Goal: Information Seeking & Learning: Learn about a topic

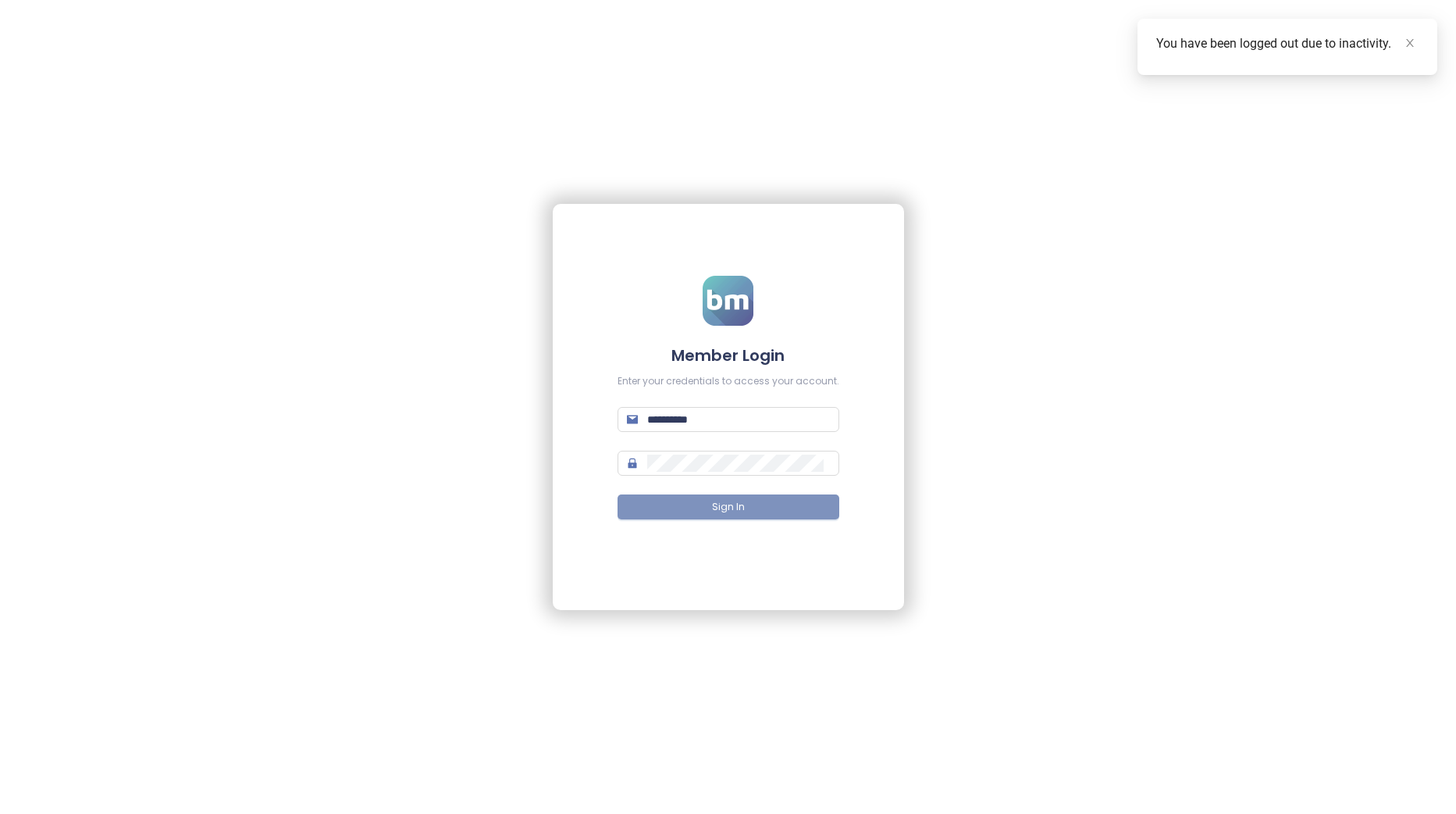
click at [779, 506] on button "Sign In" at bounding box center [728, 506] width 222 height 25
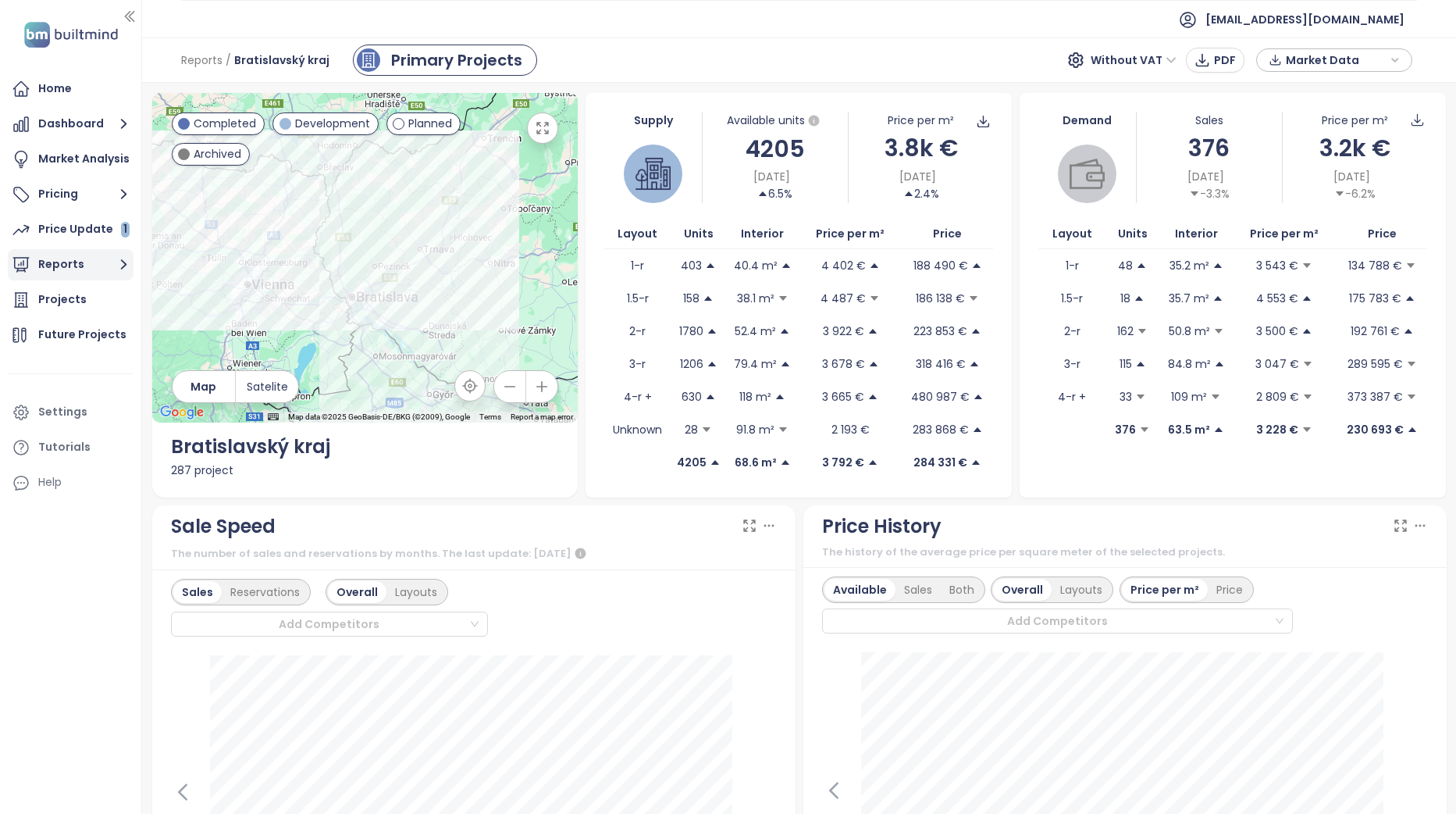
click at [105, 264] on button "Reports" at bounding box center [70, 264] width 125 height 31
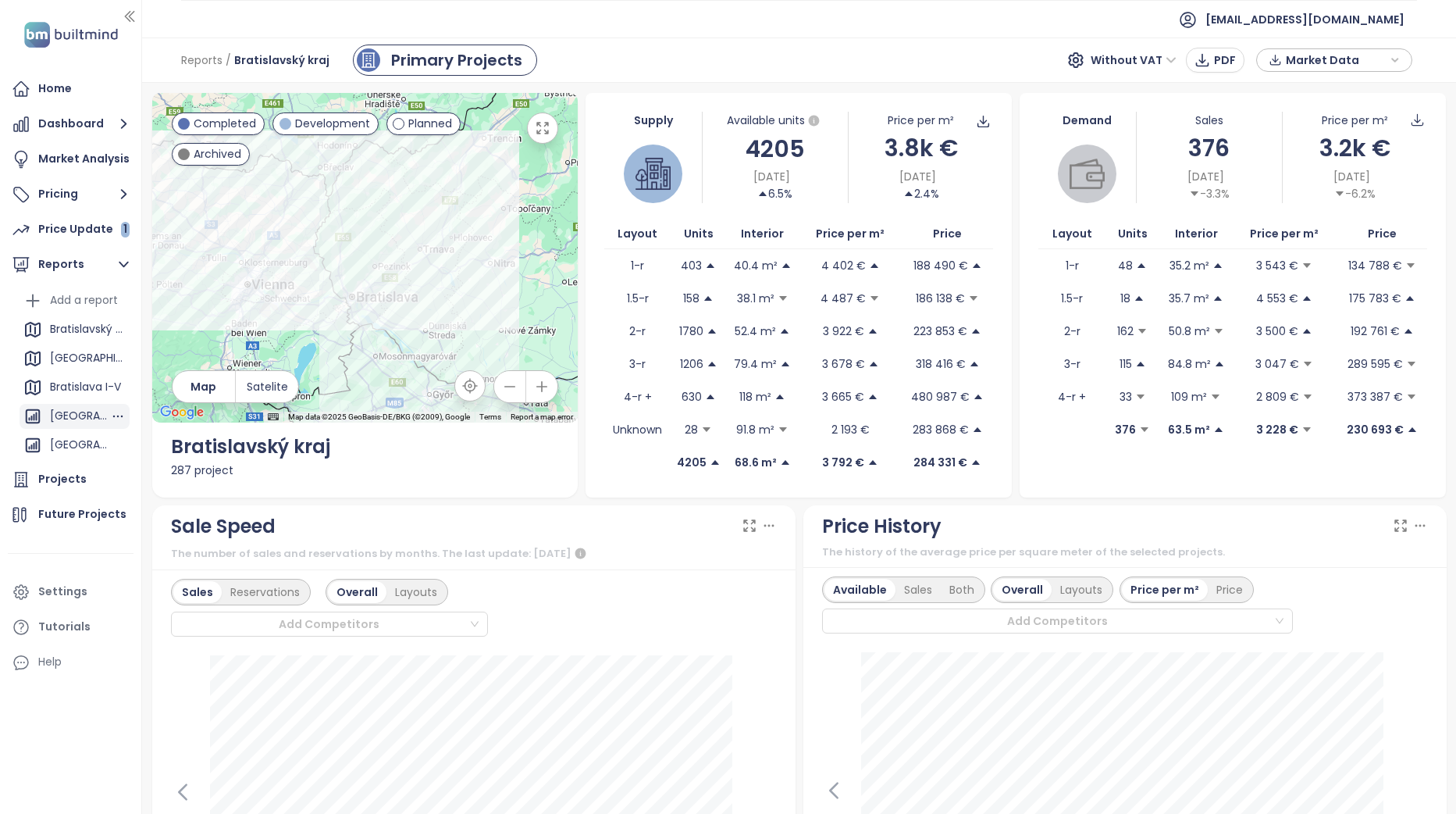
click at [89, 415] on div "[GEOGRAPHIC_DATA]" at bounding box center [80, 416] width 60 height 19
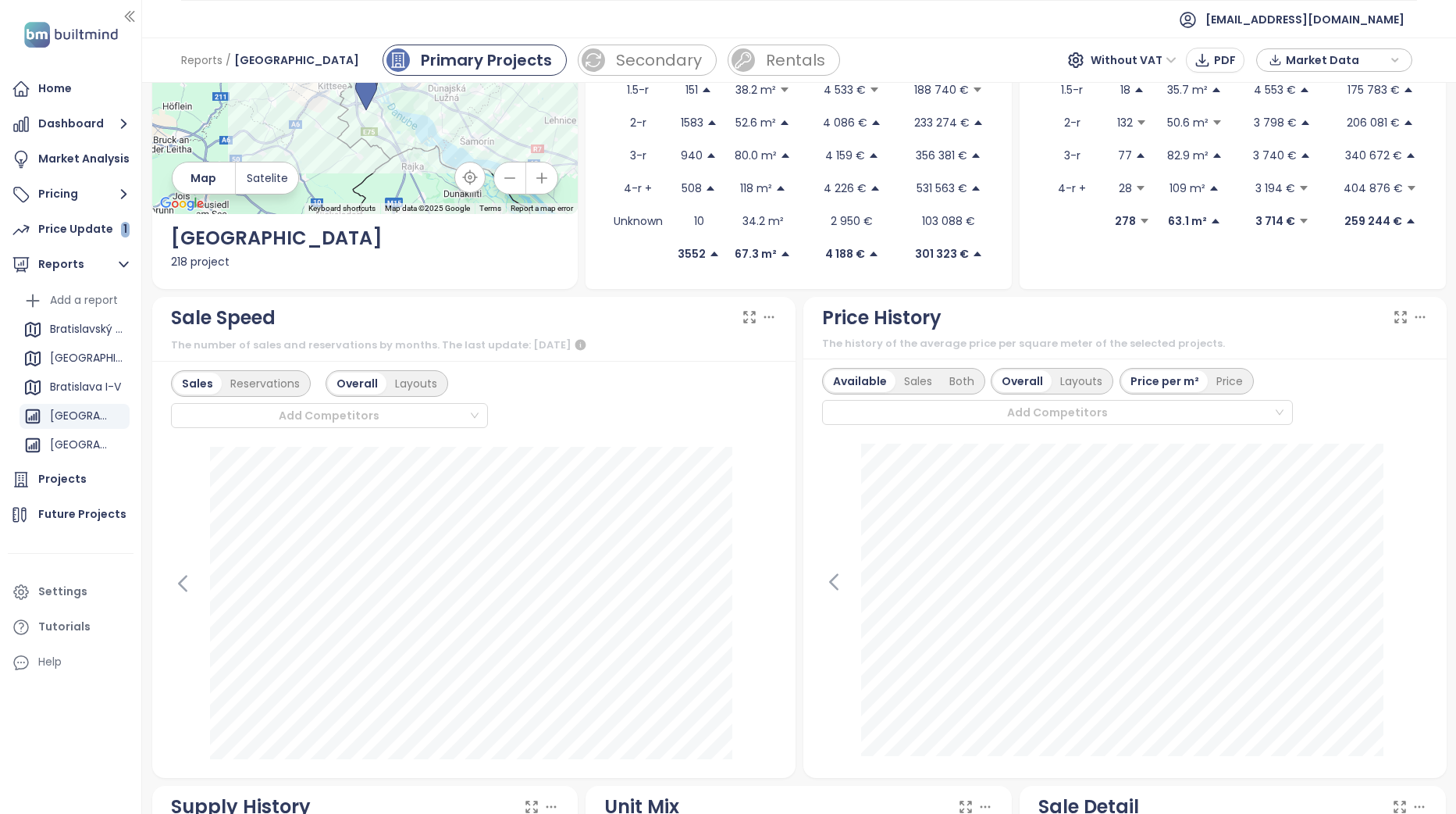
scroll to position [234, 0]
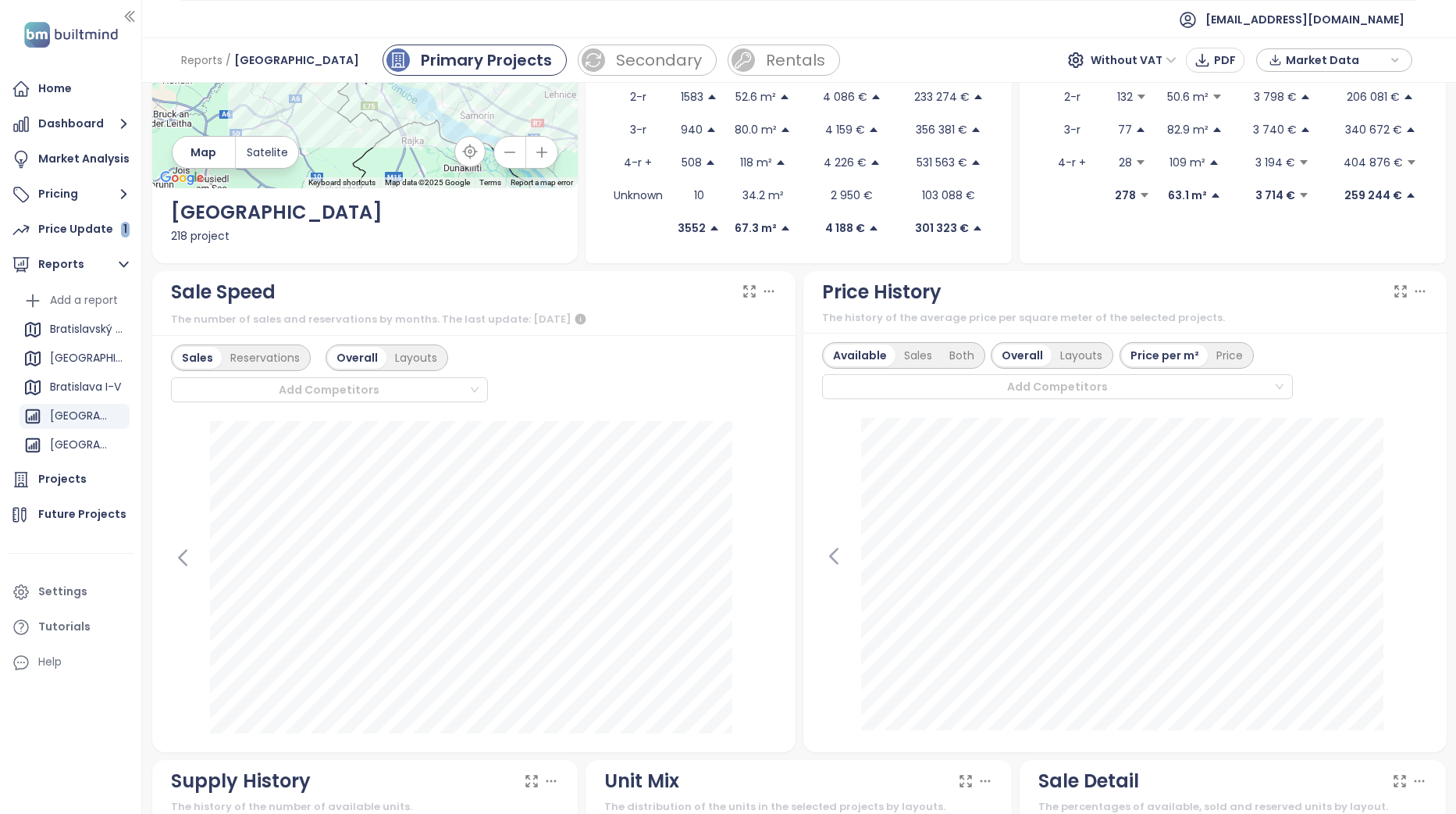
click at [771, 687] on div "Sales Reservations Overall Layouts Add Competitors [DATE] Sold: 101 Click to se…" at bounding box center [473, 543] width 643 height 417
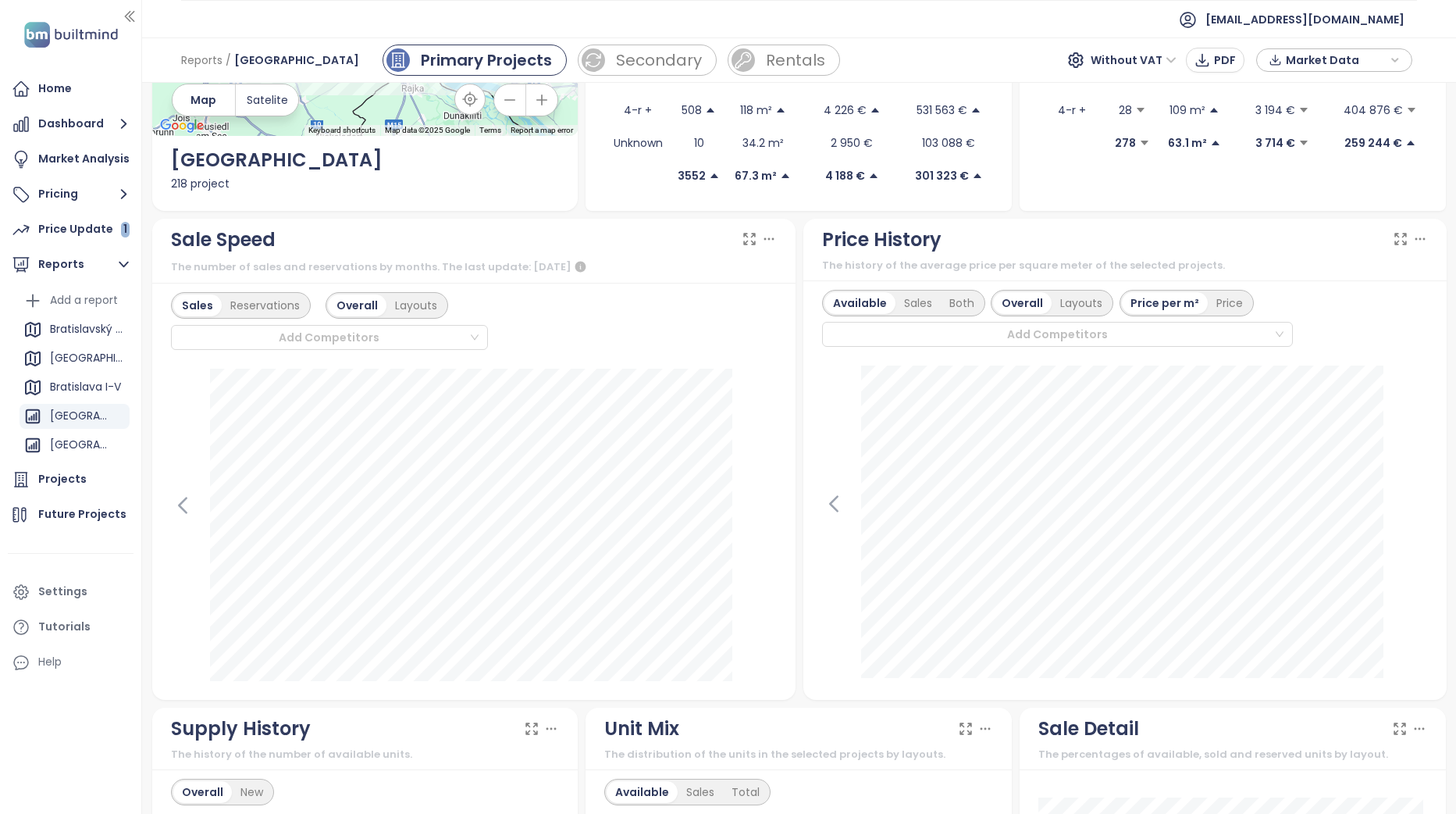
scroll to position [312, 0]
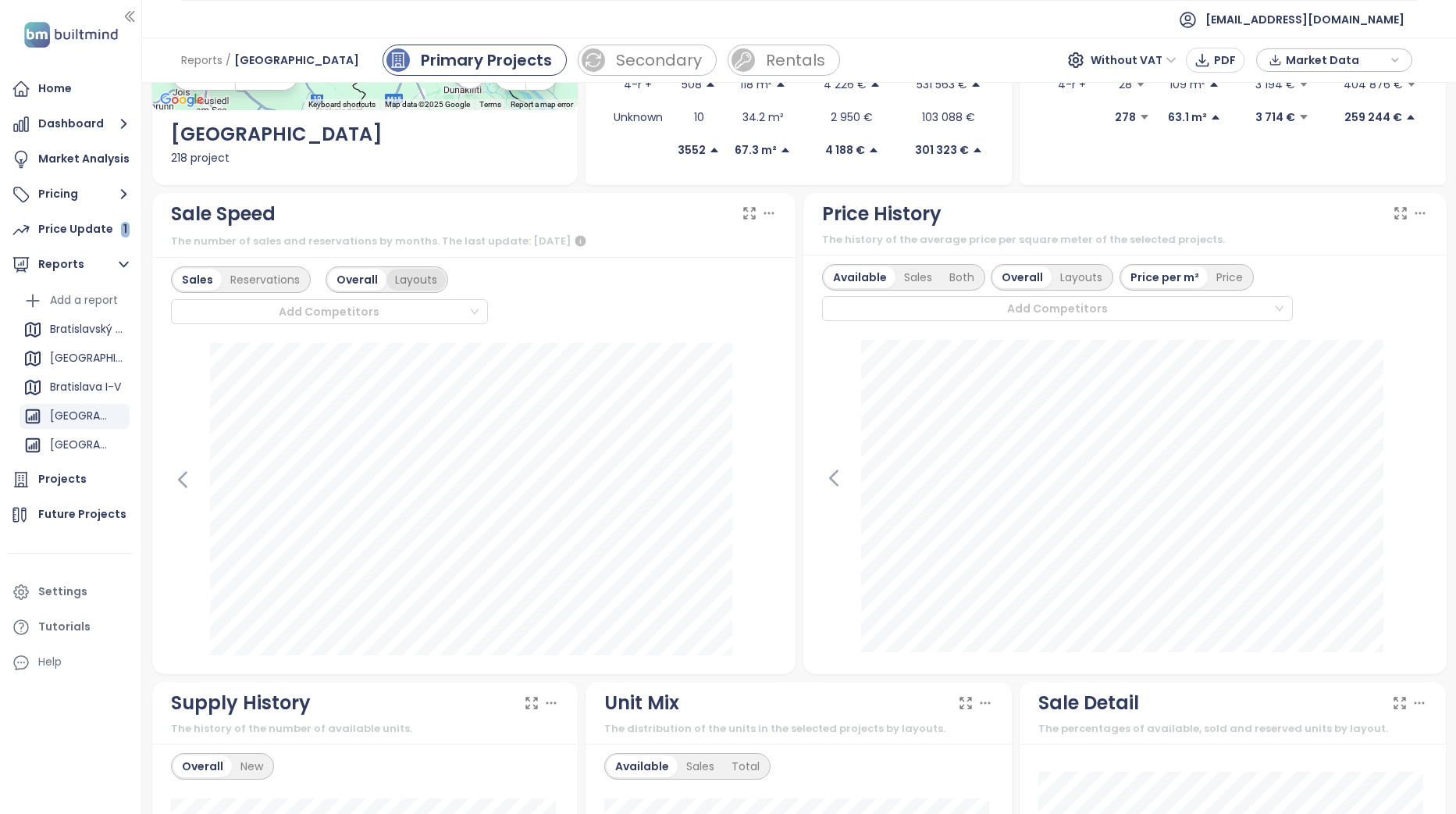
click at [437, 287] on div "Layouts" at bounding box center [417, 280] width 60 height 22
click at [739, 204] on div "Sale Speed" at bounding box center [473, 213] width 606 height 30
click at [743, 213] on icon at bounding box center [749, 213] width 15 height 15
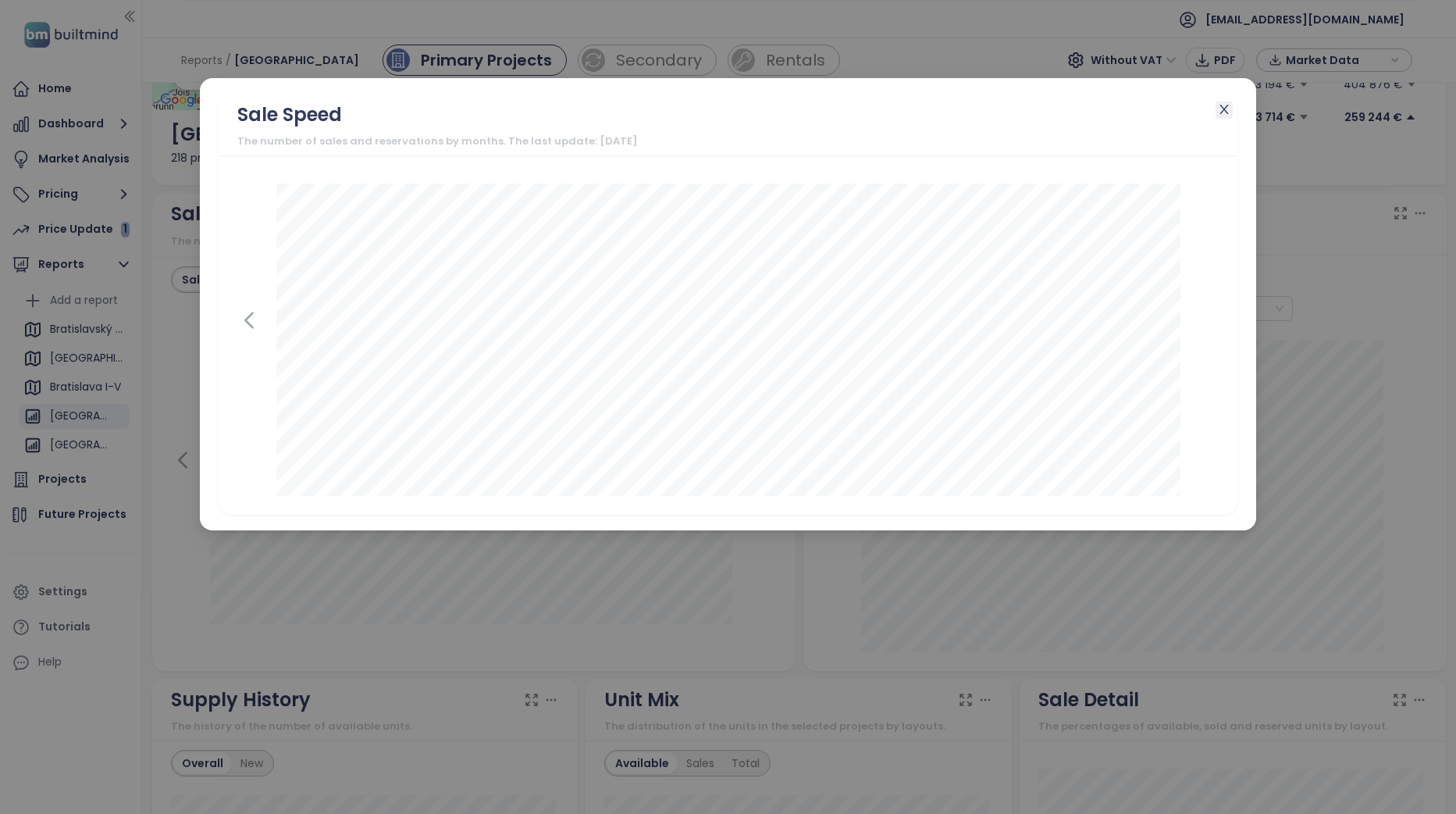
click at [1225, 108] on icon "close" at bounding box center [1224, 109] width 9 height 10
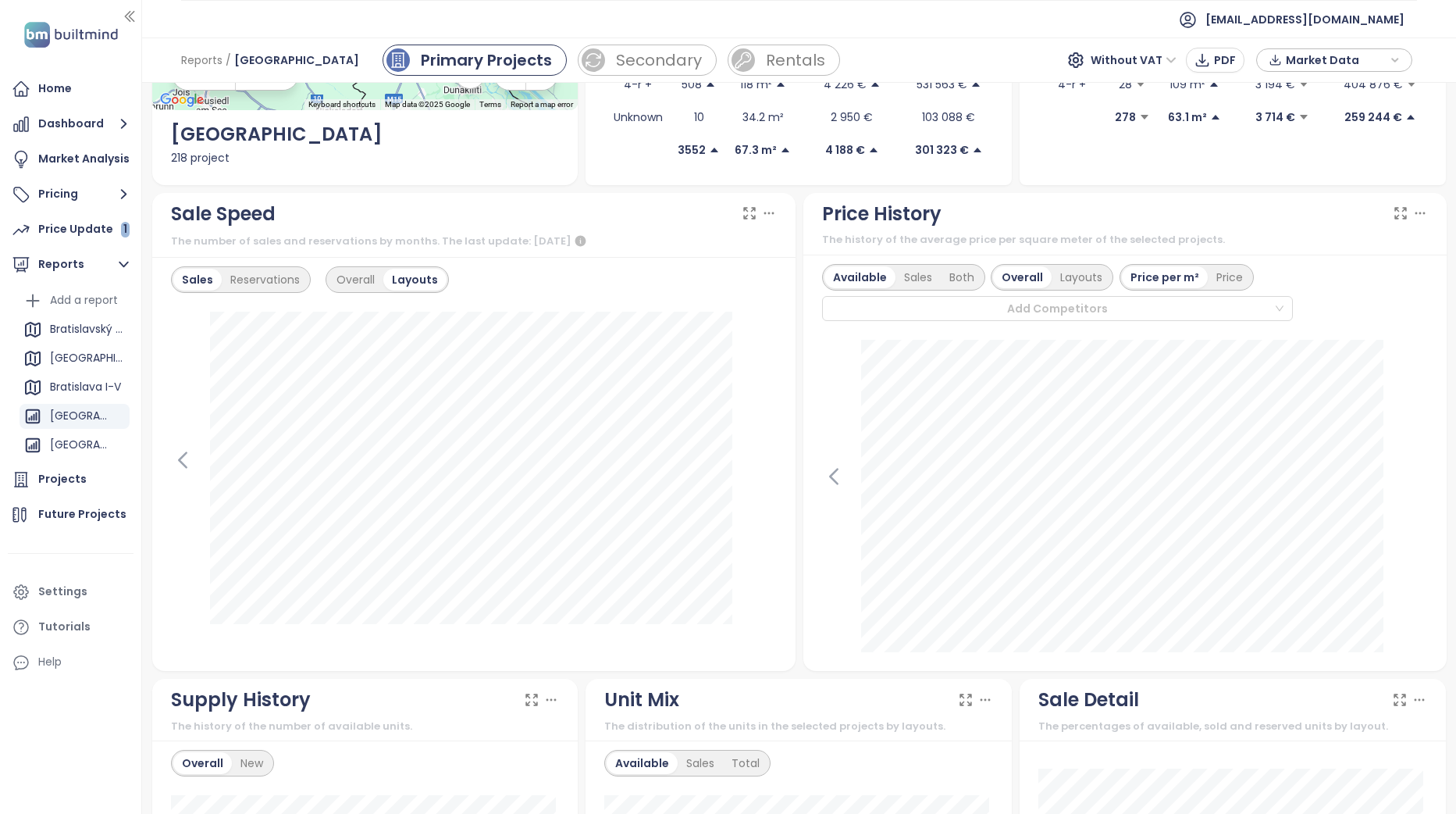
click at [741, 212] on icon at bounding box center [749, 213] width 15 height 15
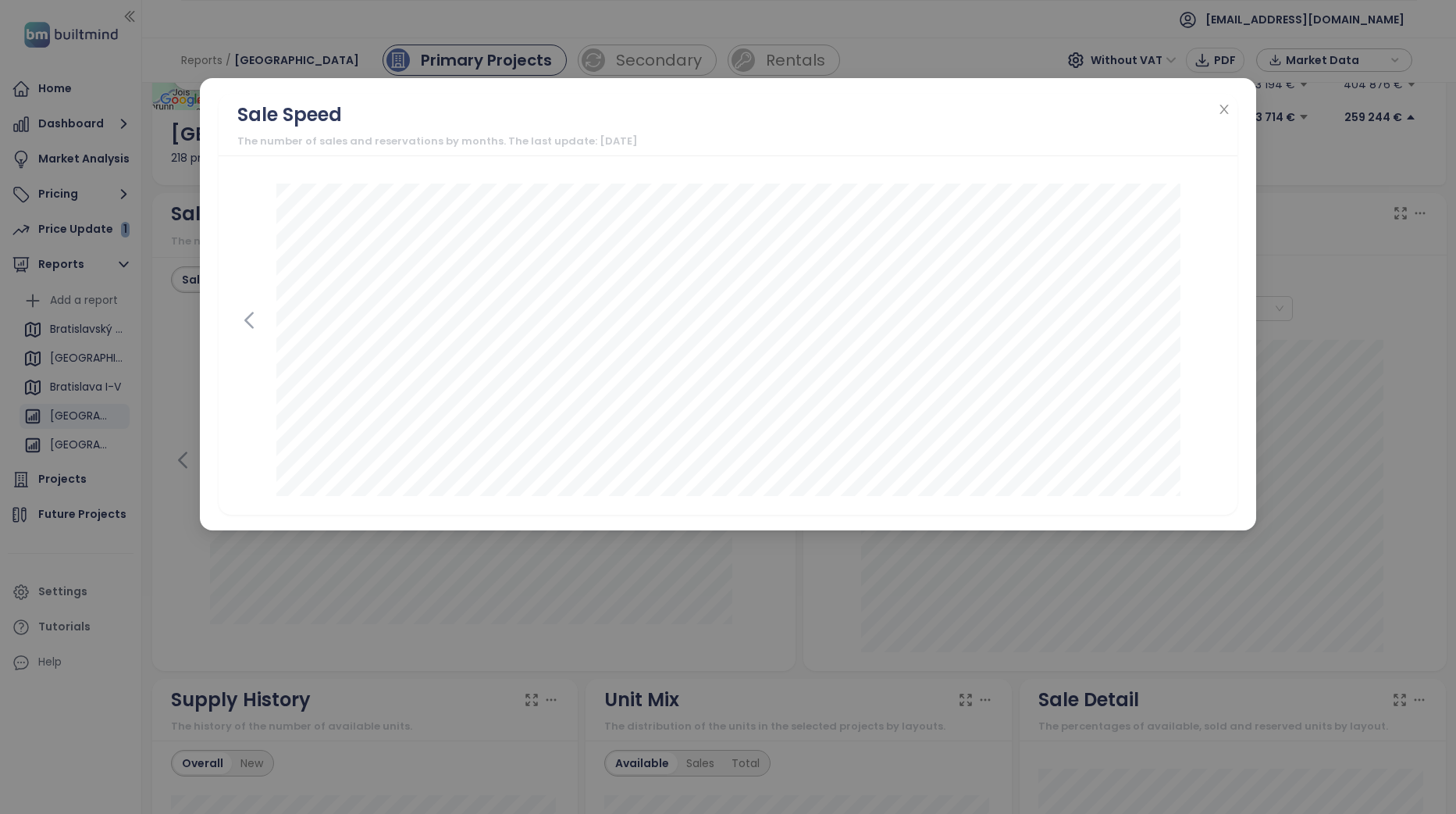
click at [1331, 592] on div "Sale Speed The number of sales and reservations by months. The last update: [DA…" at bounding box center [728, 407] width 1456 height 814
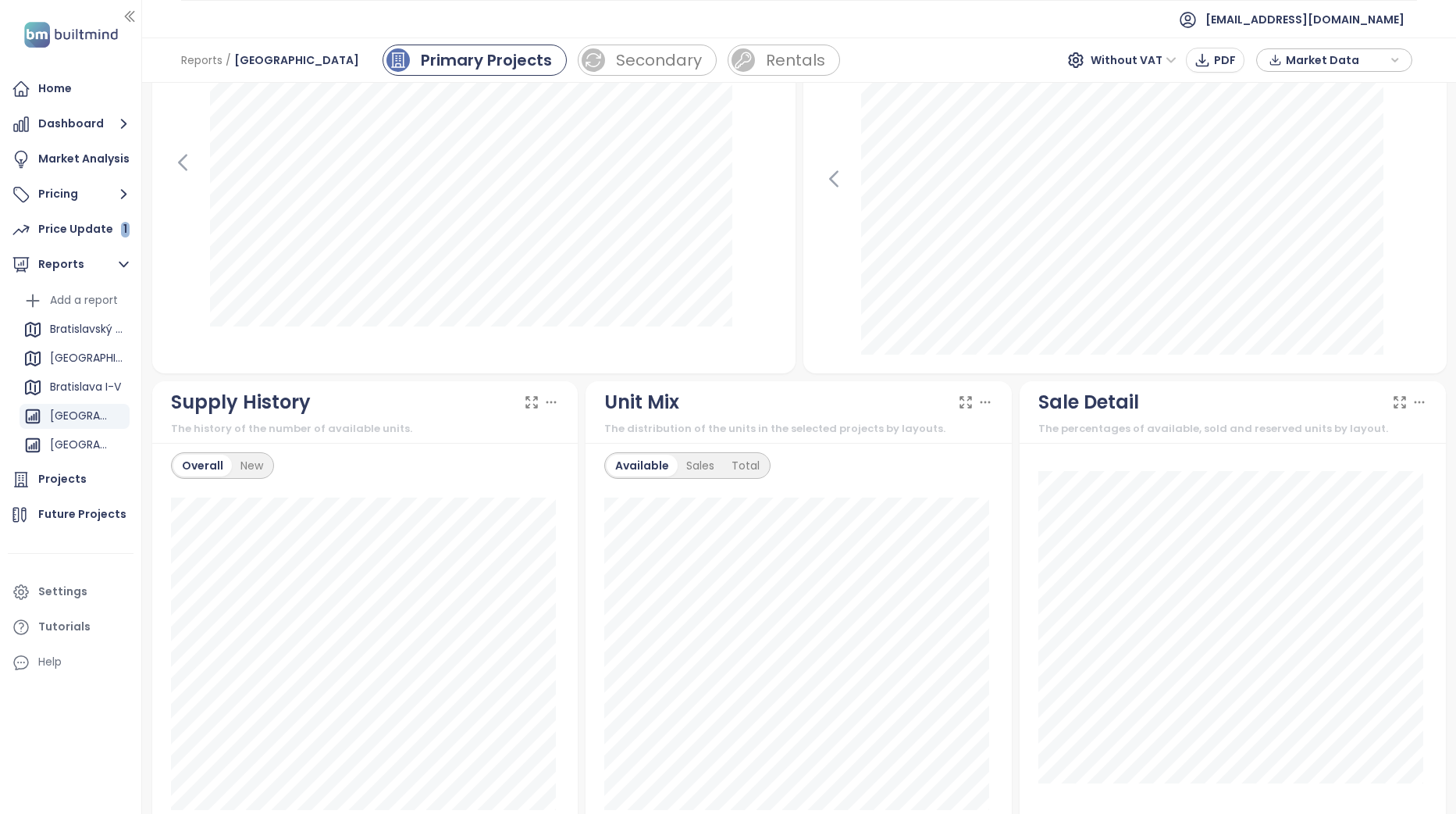
scroll to position [703, 0]
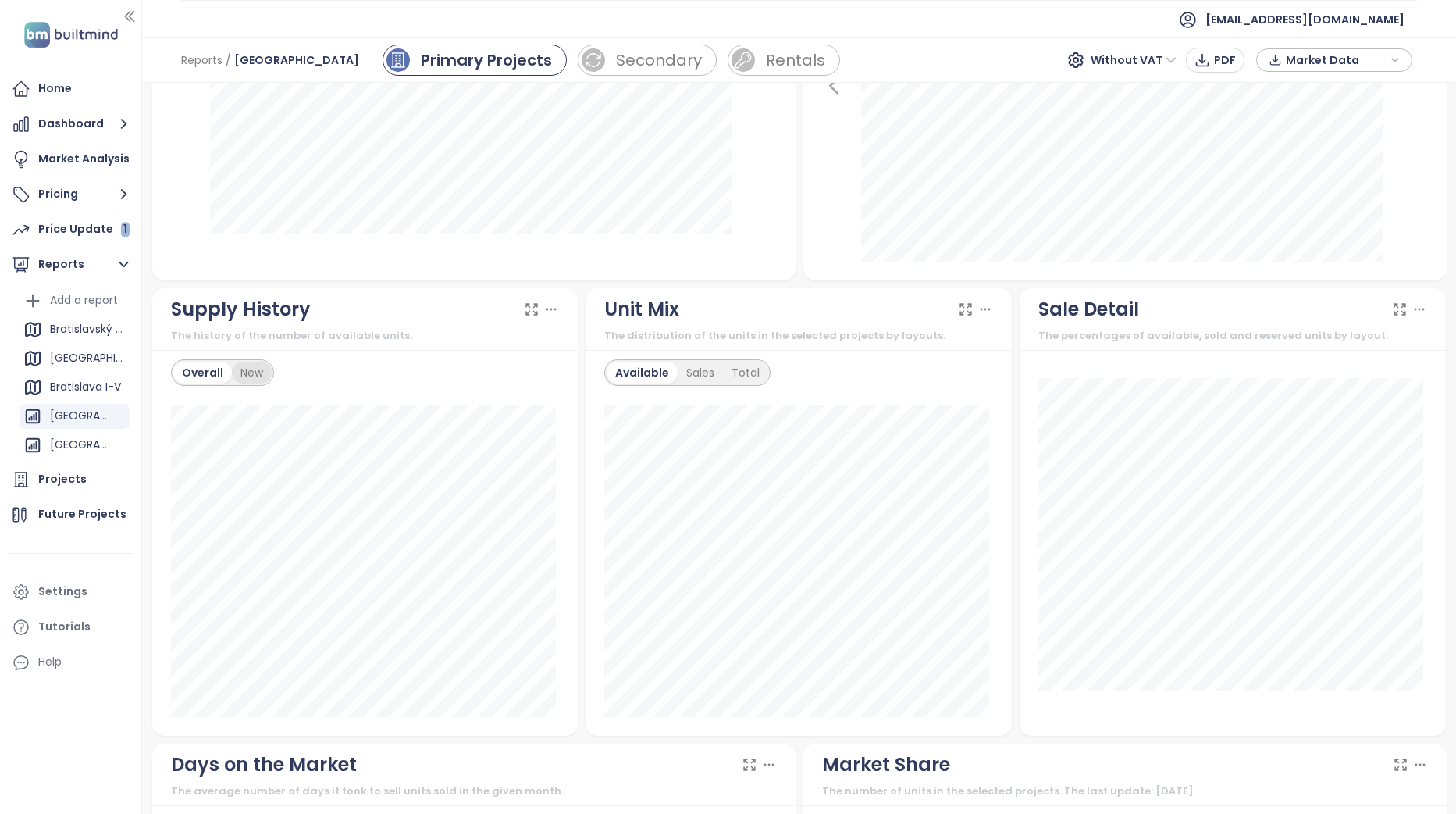
click at [248, 379] on div "New" at bounding box center [251, 372] width 40 height 22
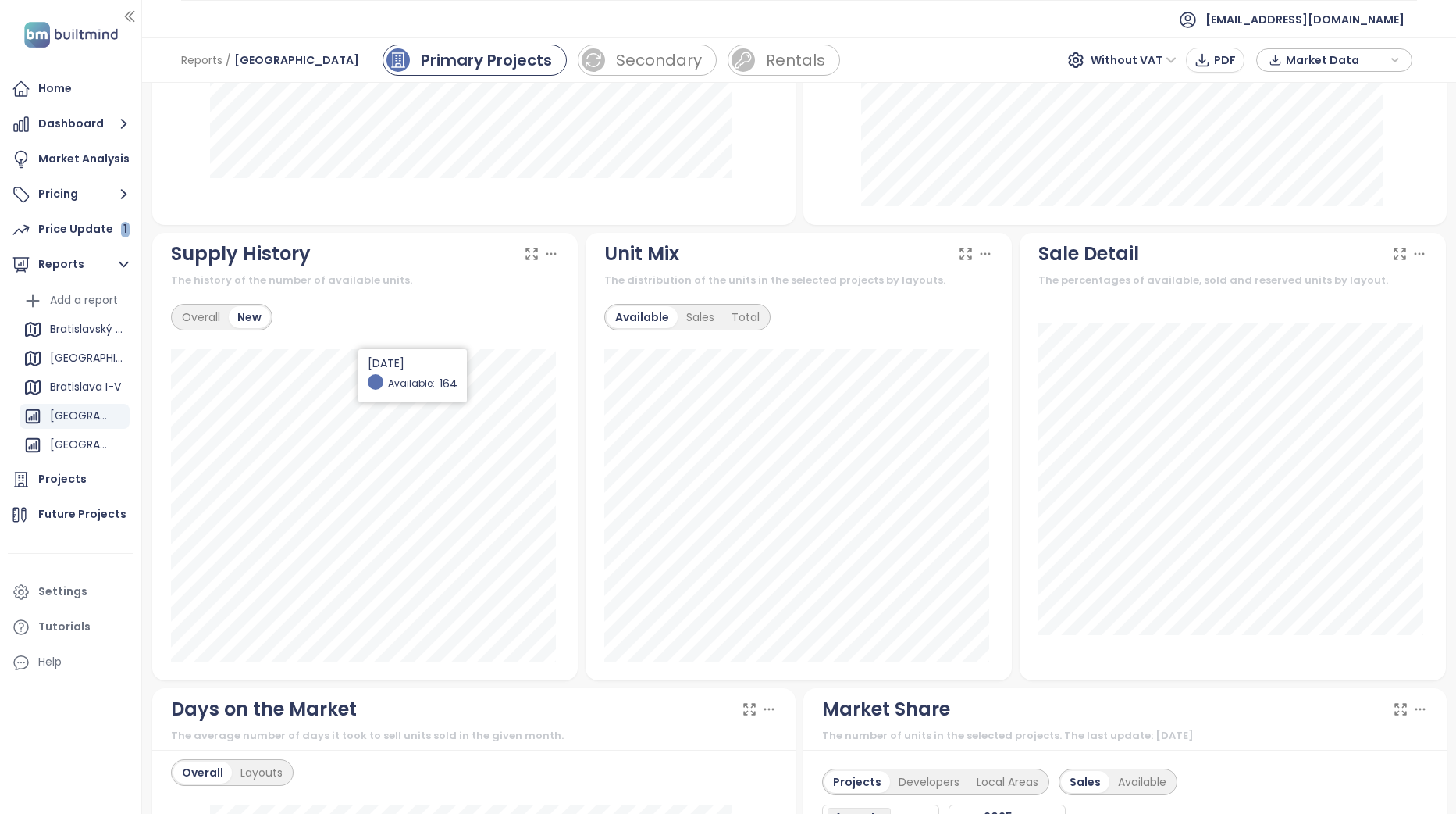
scroll to position [781, 0]
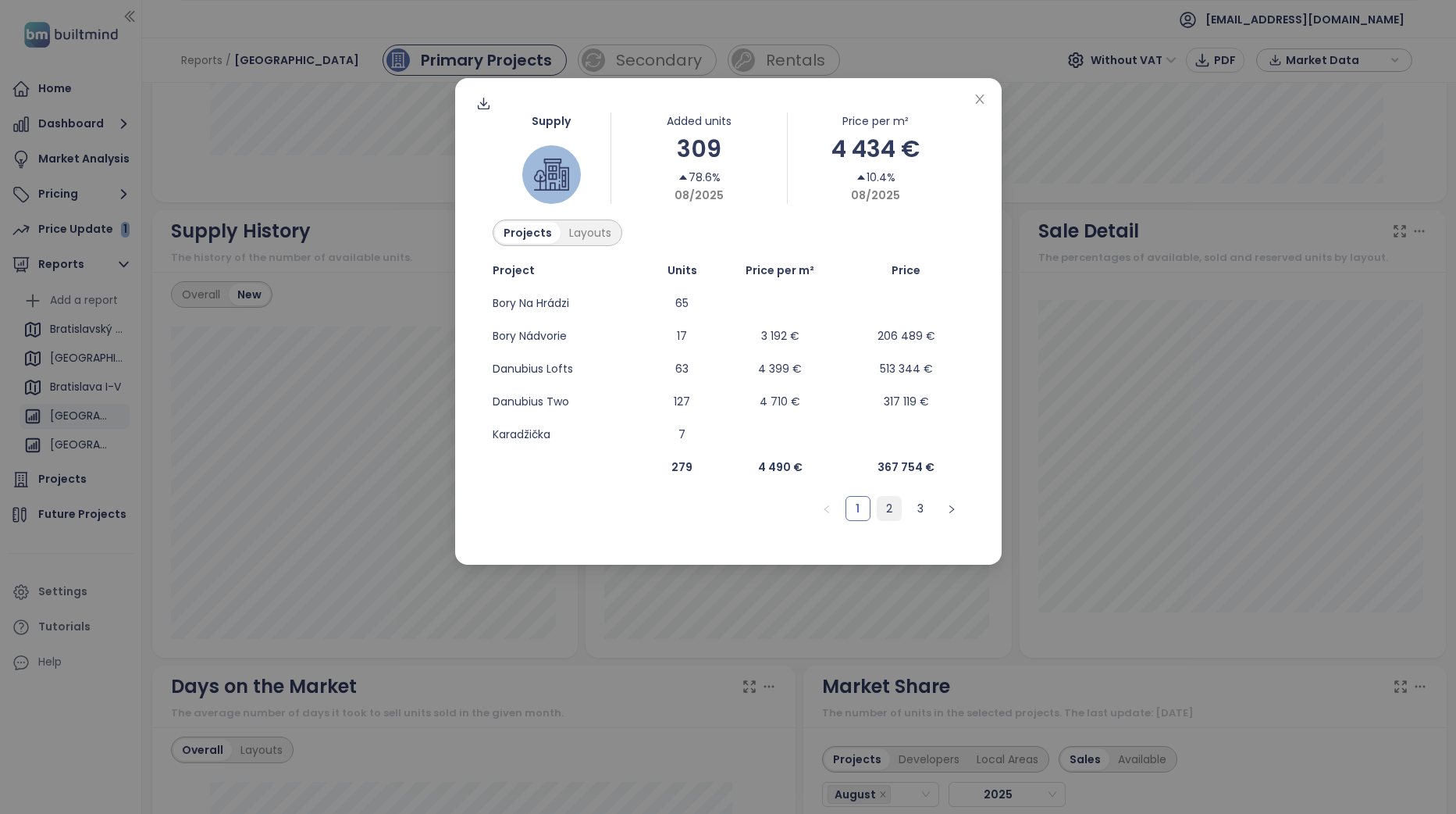
click at [891, 508] on link "2" at bounding box center [889, 508] width 23 height 23
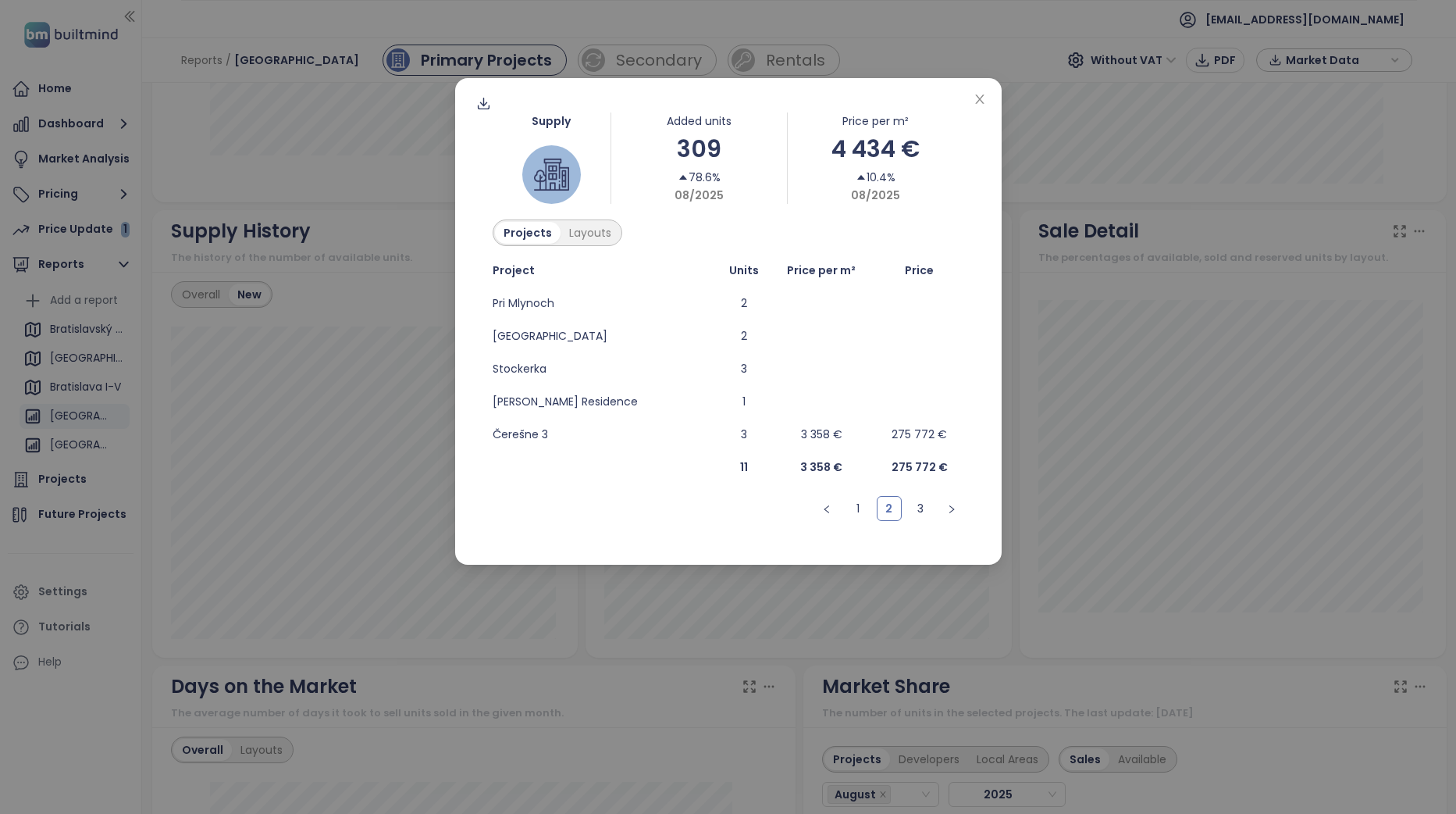
click at [921, 518] on link "3" at bounding box center [920, 508] width 23 height 23
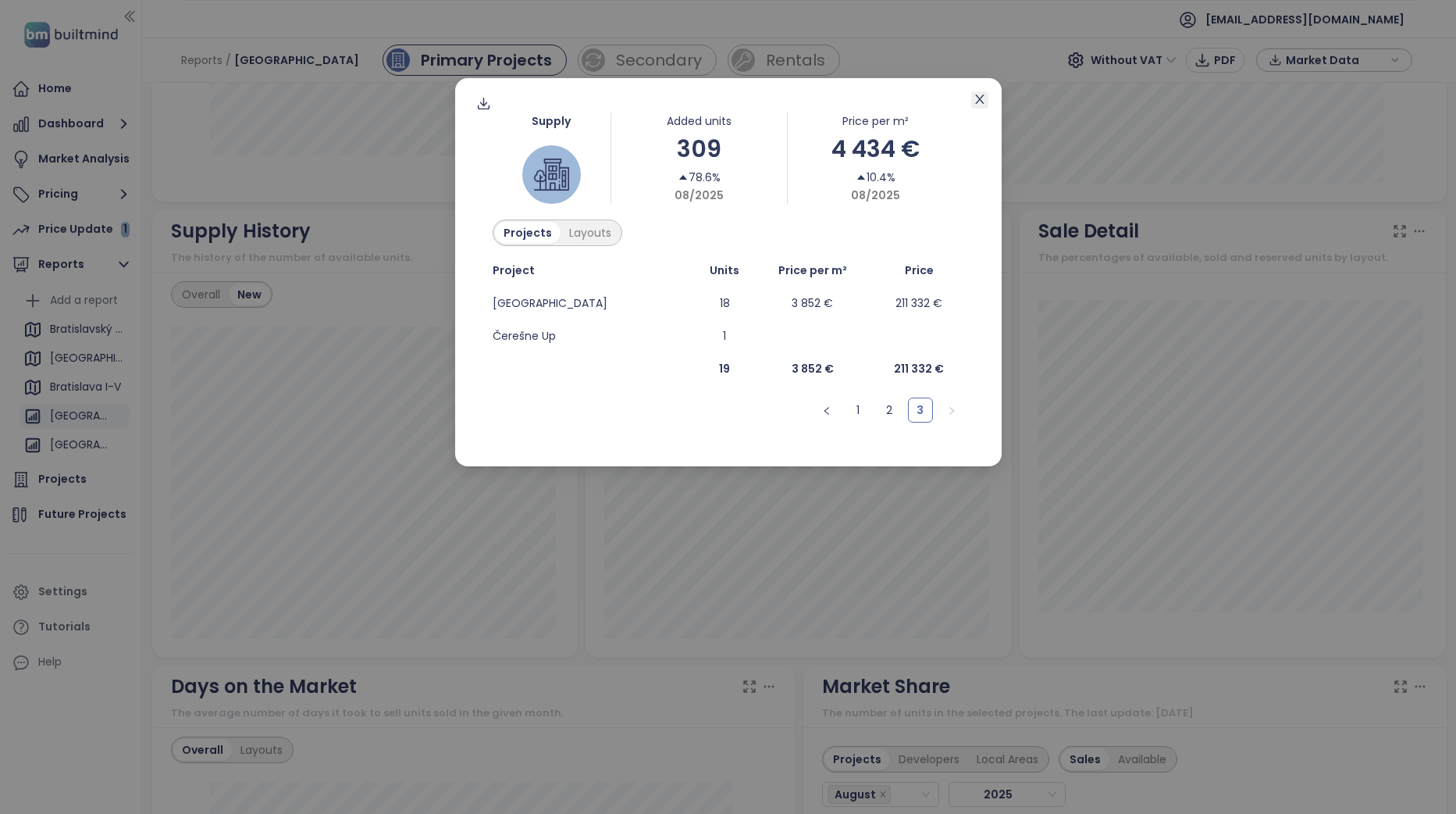
click at [984, 103] on icon "close" at bounding box center [980, 98] width 13 height 13
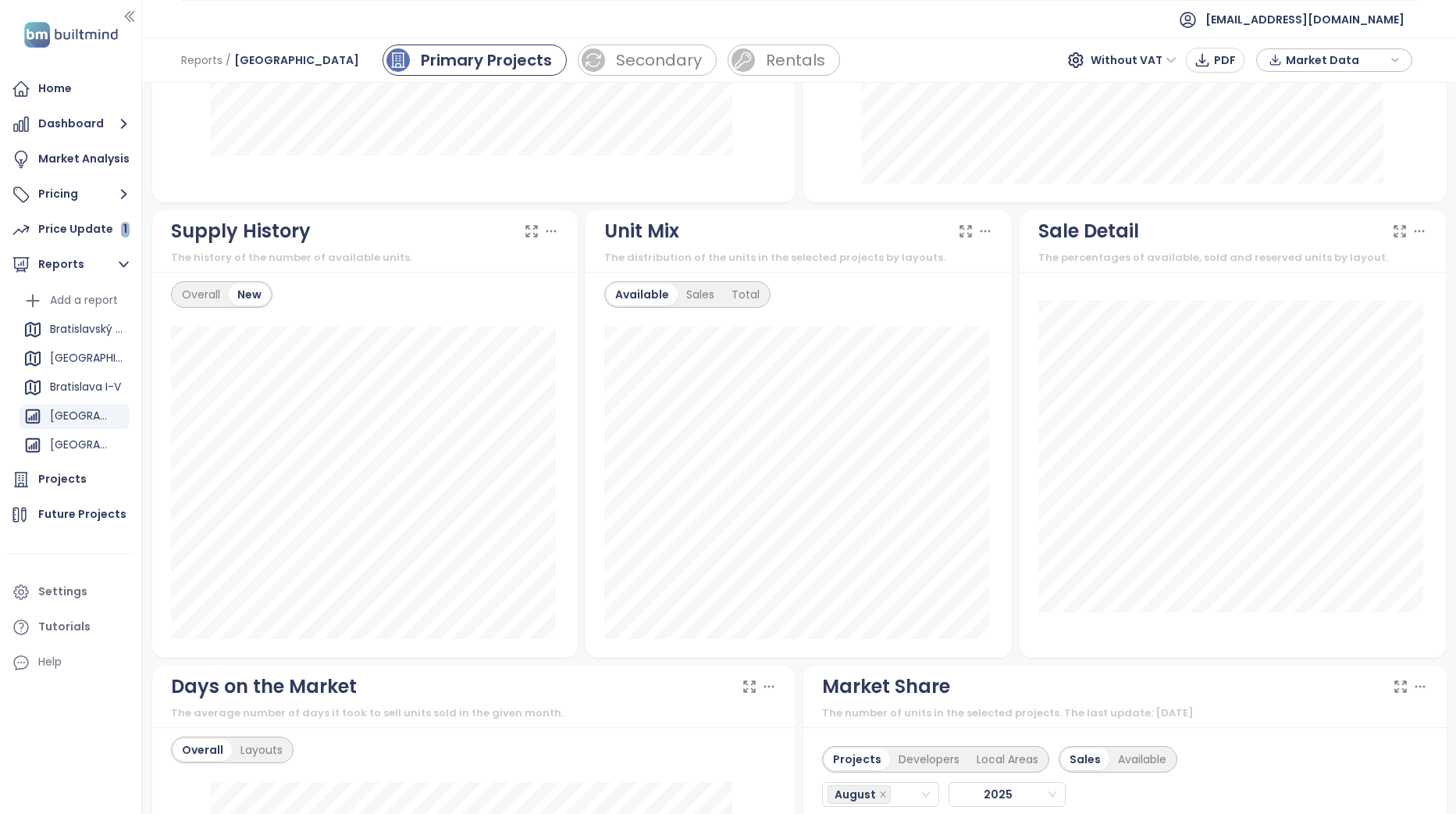
click at [550, 225] on icon at bounding box center [551, 231] width 15 height 15
click at [402, 264] on div "The history of the number of available units." at bounding box center [364, 258] width 389 height 15
click at [532, 229] on icon at bounding box center [531, 231] width 15 height 15
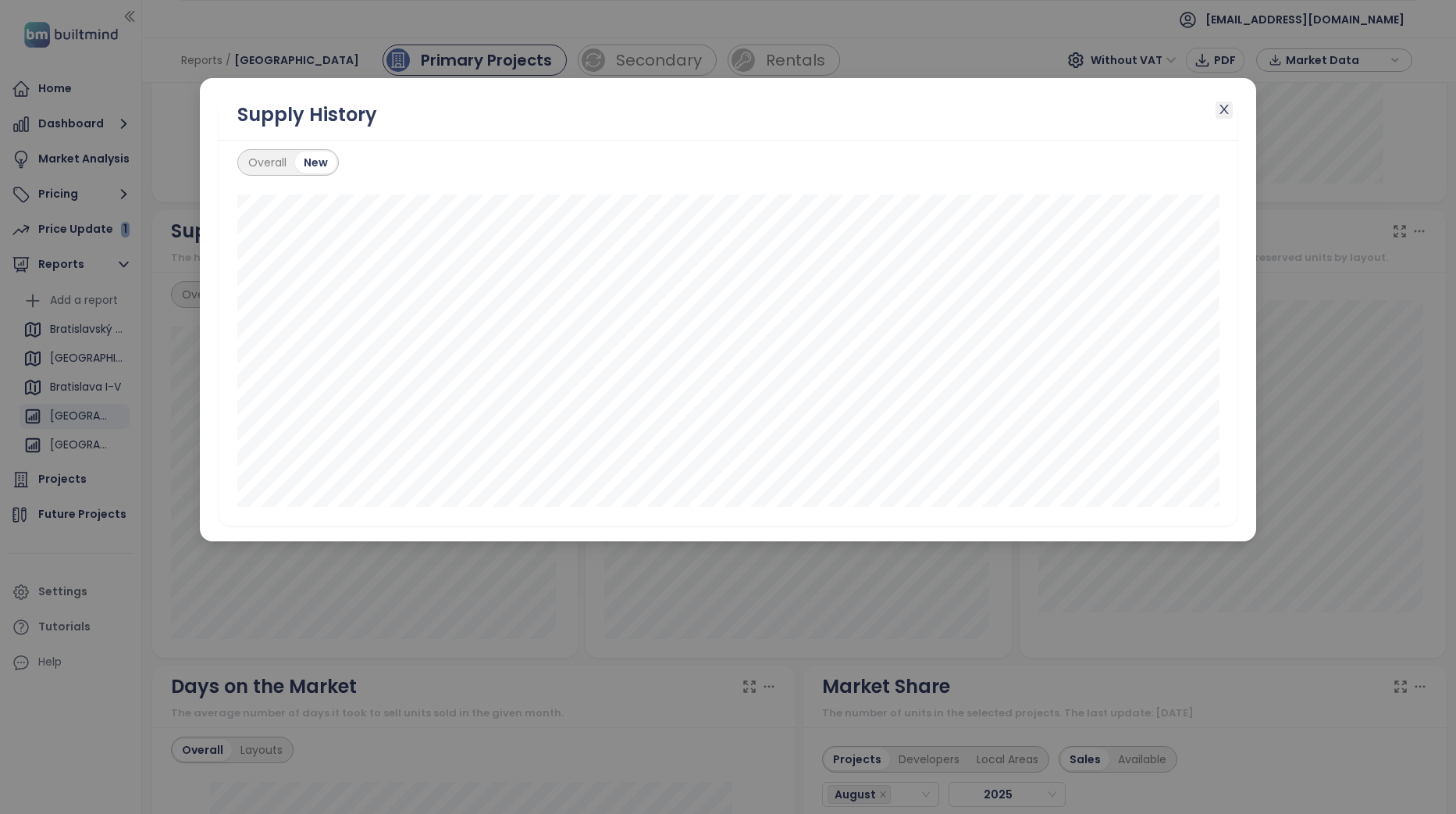
click at [1227, 105] on icon "close" at bounding box center [1224, 109] width 13 height 13
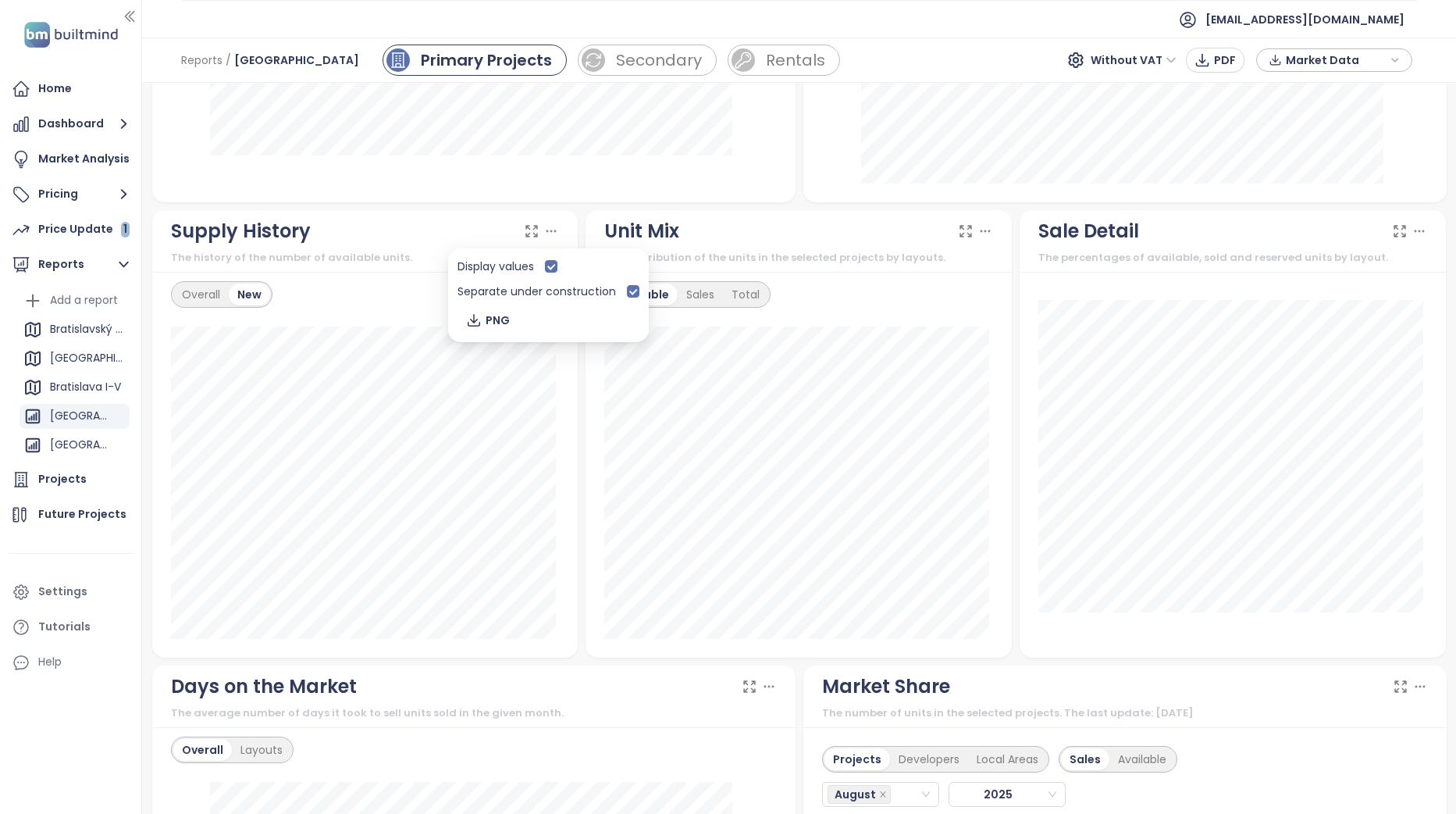
click at [548, 225] on icon at bounding box center [551, 231] width 15 height 15
click at [543, 228] on icon at bounding box center [551, 231] width 15 height 15
click at [528, 231] on icon at bounding box center [531, 231] width 15 height 15
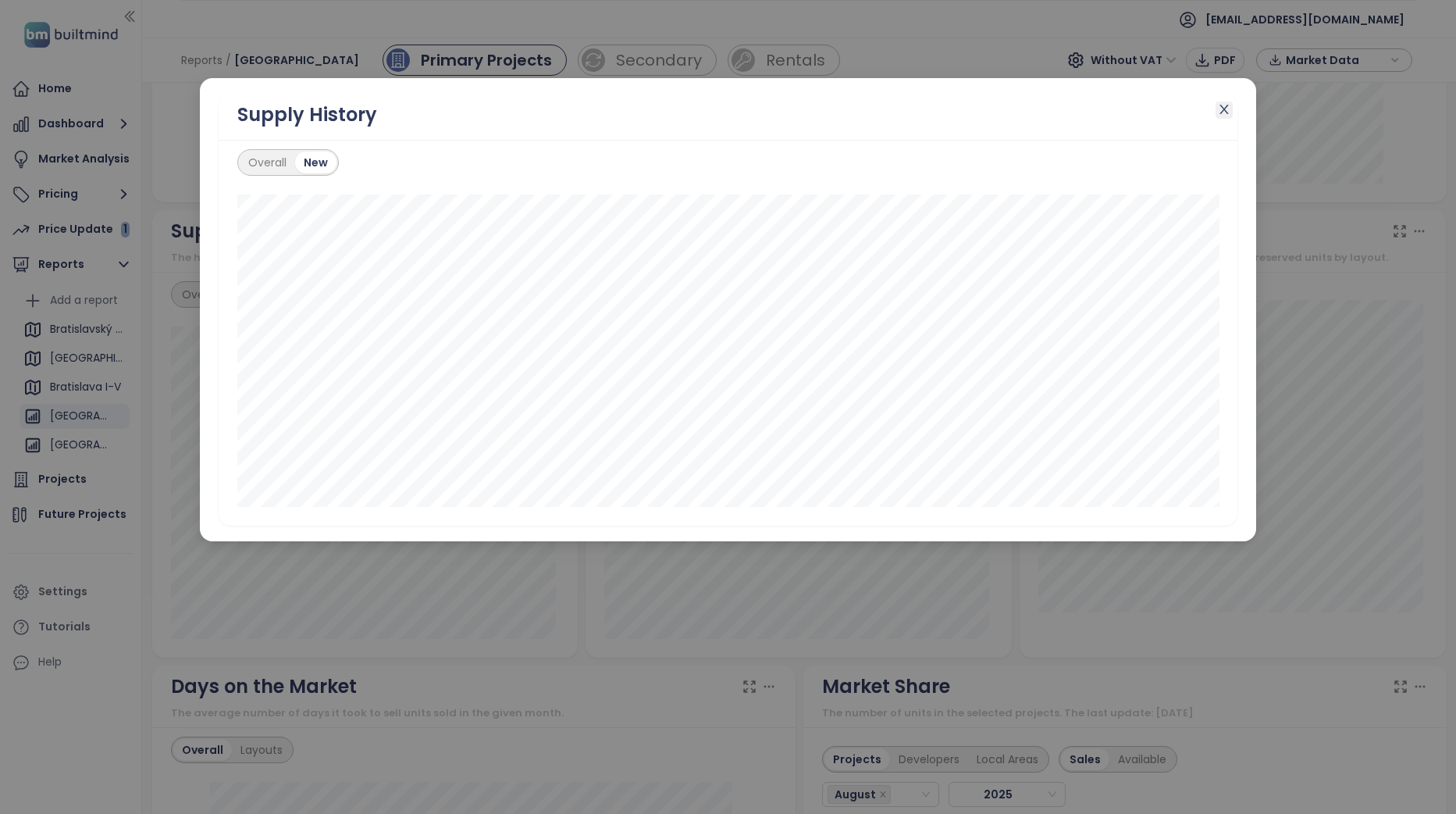
click at [1232, 113] on span "Close" at bounding box center [1225, 110] width 17 height 17
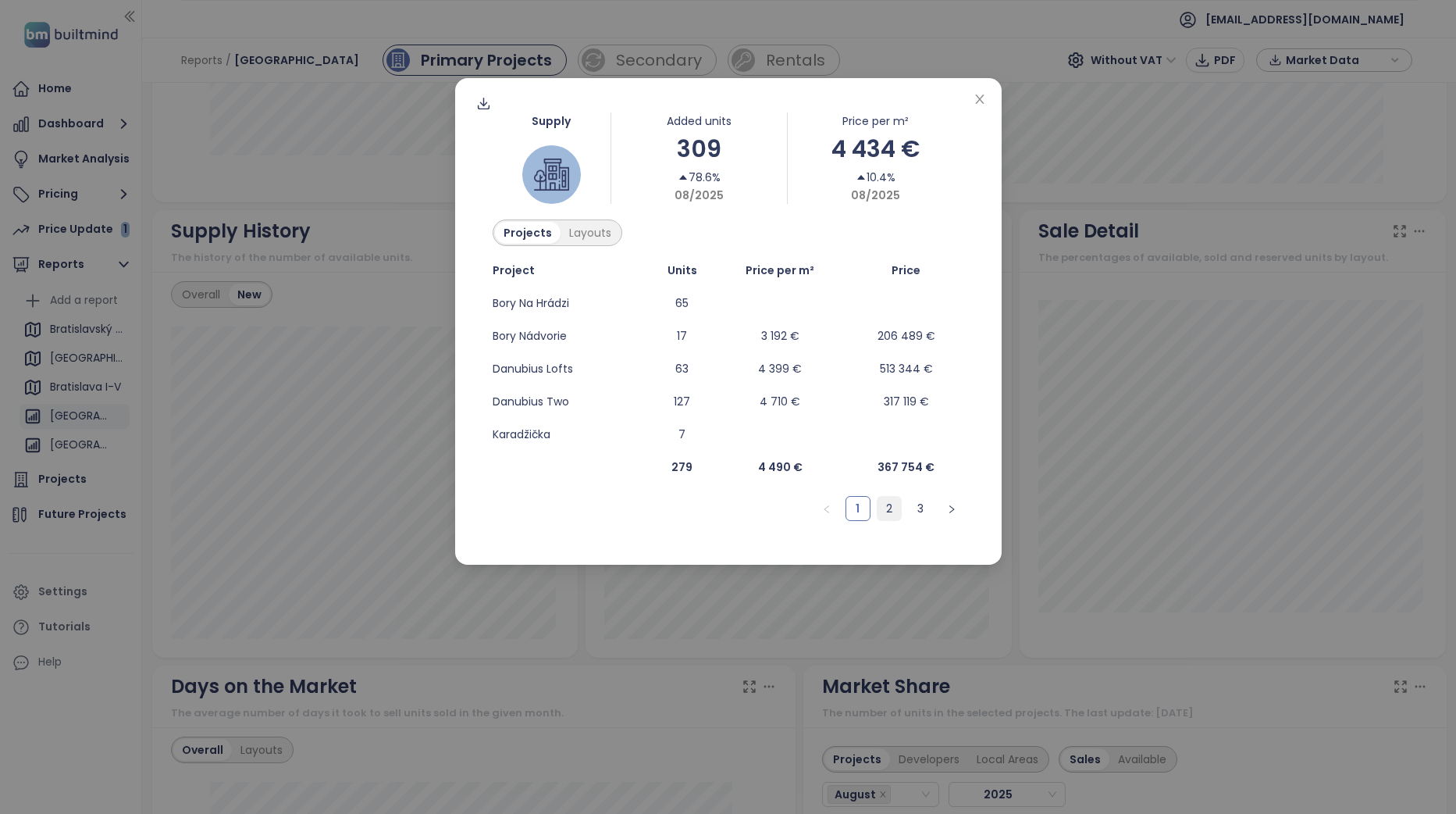
click at [888, 519] on link "2" at bounding box center [889, 508] width 23 height 23
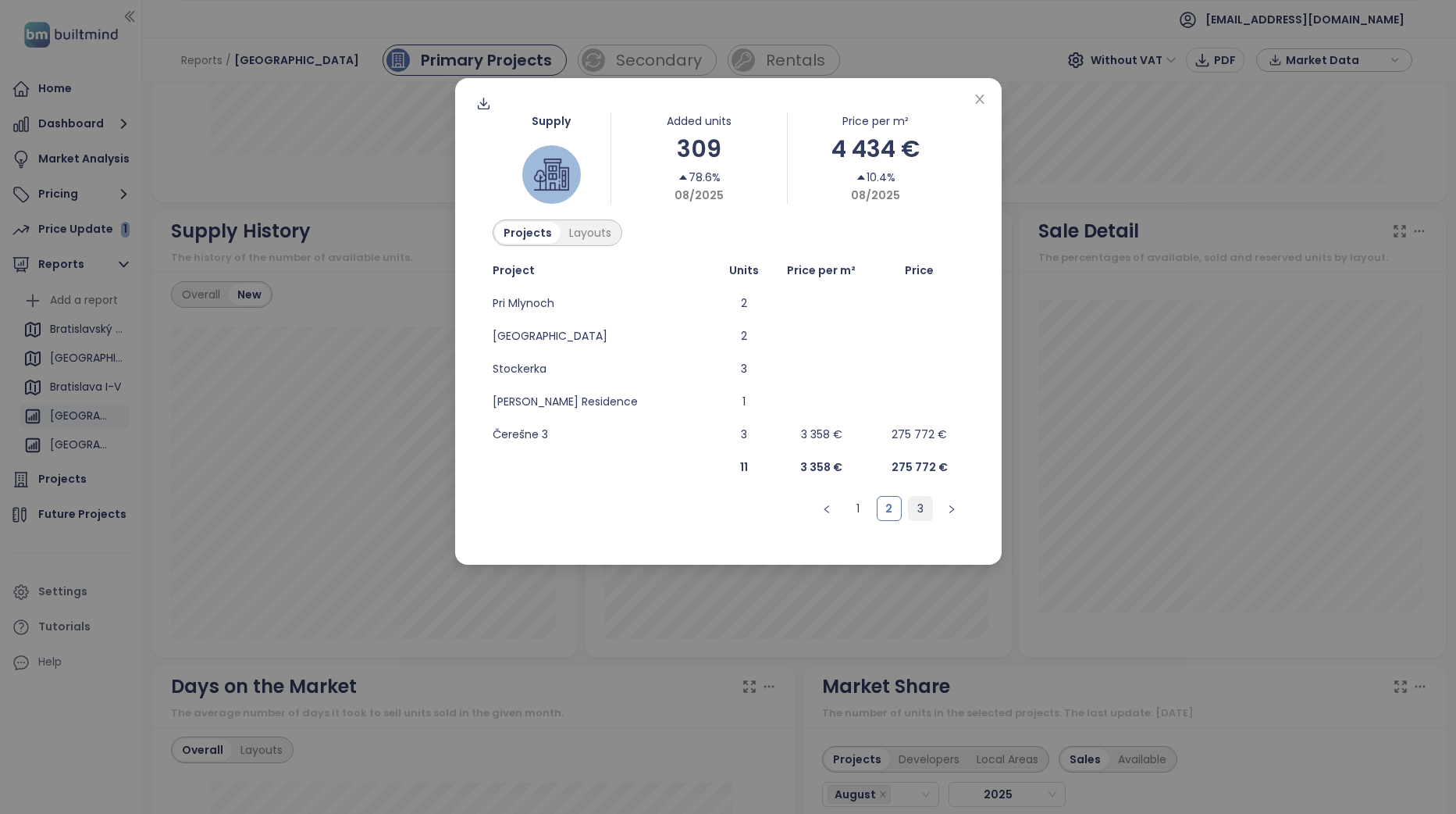
click at [922, 507] on link "3" at bounding box center [920, 508] width 23 height 23
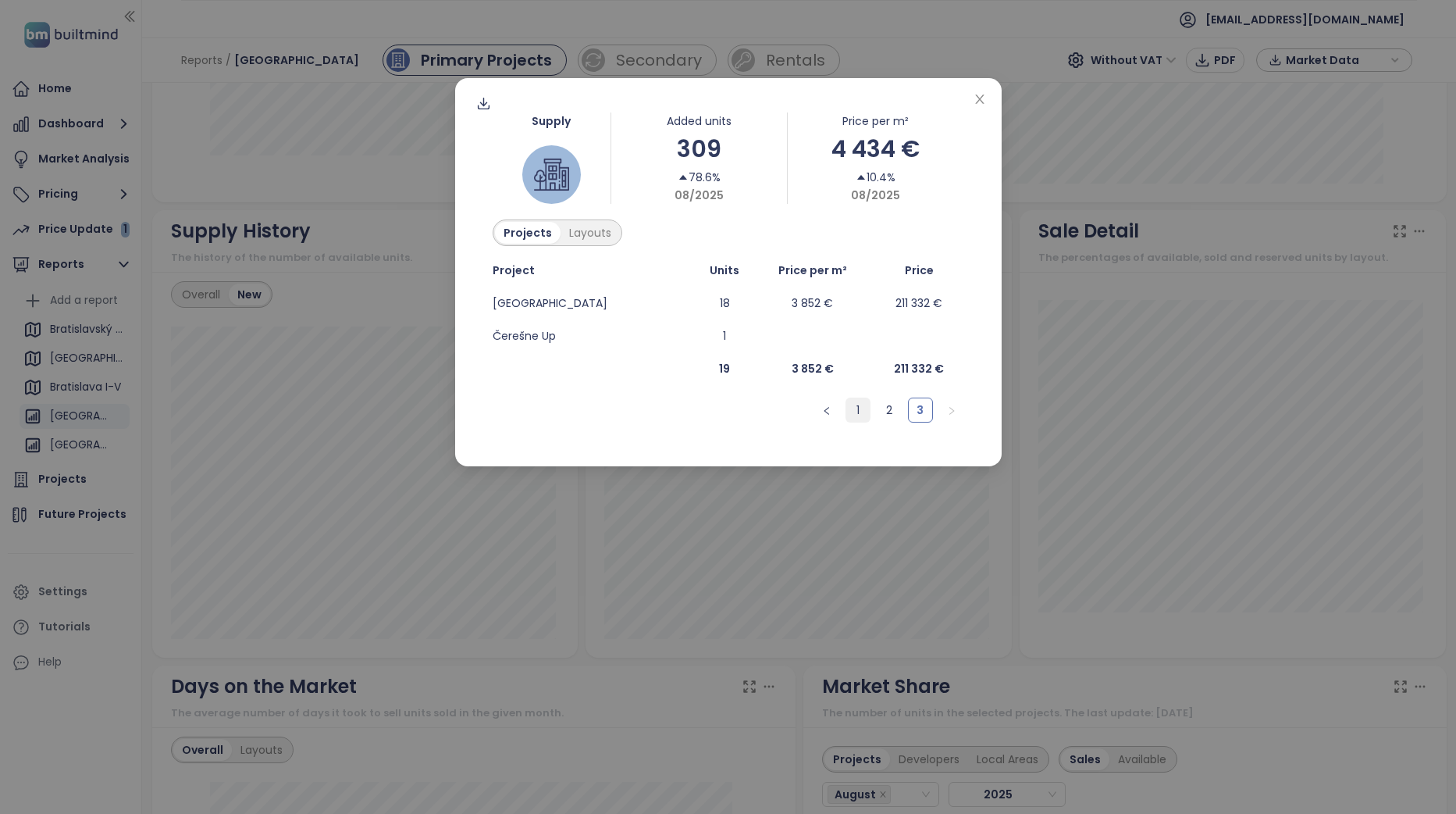
click at [851, 414] on link "1" at bounding box center [858, 410] width 23 height 23
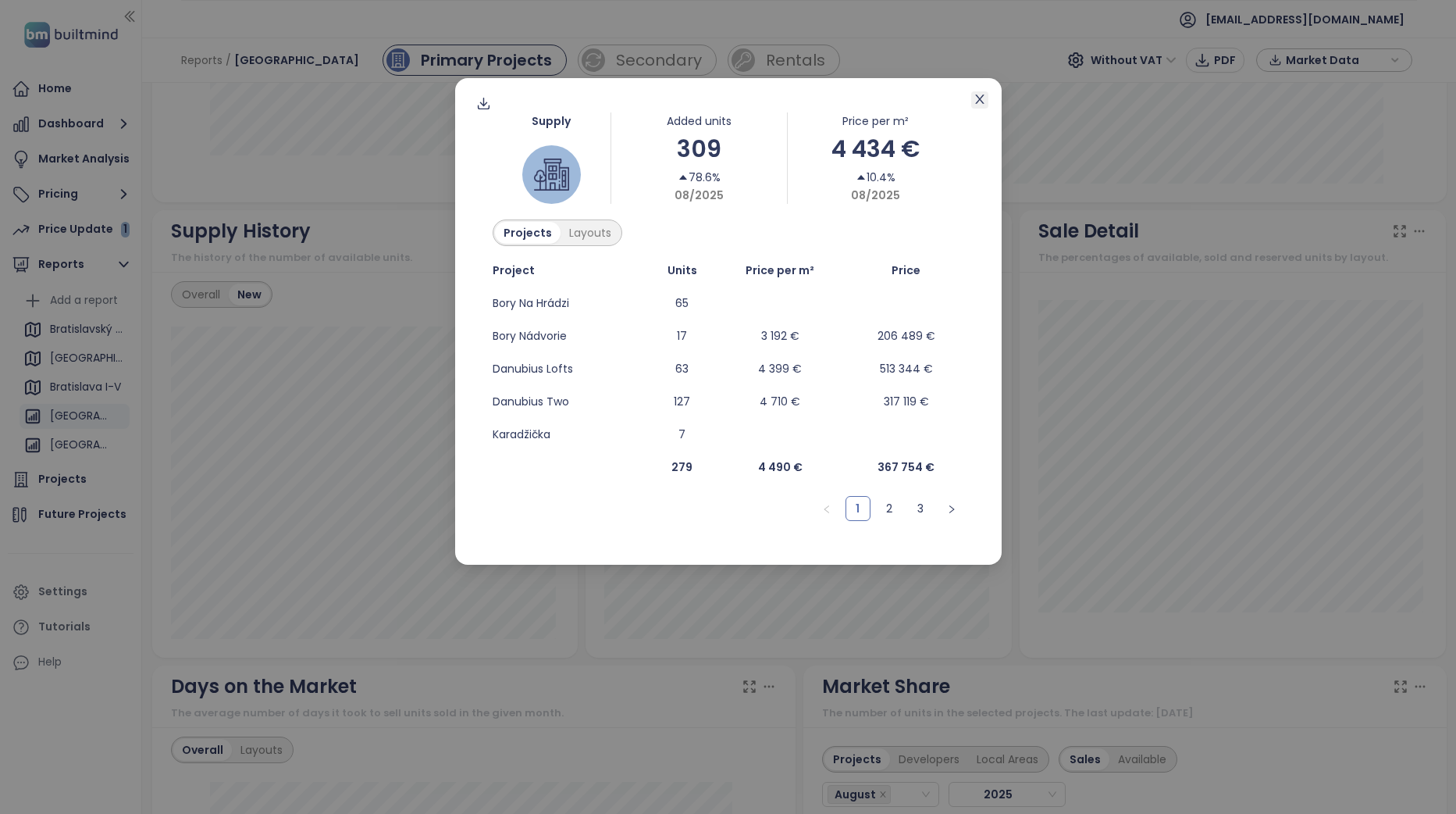
click at [977, 101] on icon "close" at bounding box center [980, 98] width 13 height 13
click at [1146, 445] on div "Supply Added units 309 78.6% 08/2025 Price per m² 4 434 € 10.4% 08/2025 Project…" at bounding box center [728, 407] width 1456 height 814
click at [1069, 310] on div "Supply Added units 309 78.6% 08/2025 Price per m² 4 434 € 10.4% 08/2025 Project…" at bounding box center [728, 407] width 1456 height 814
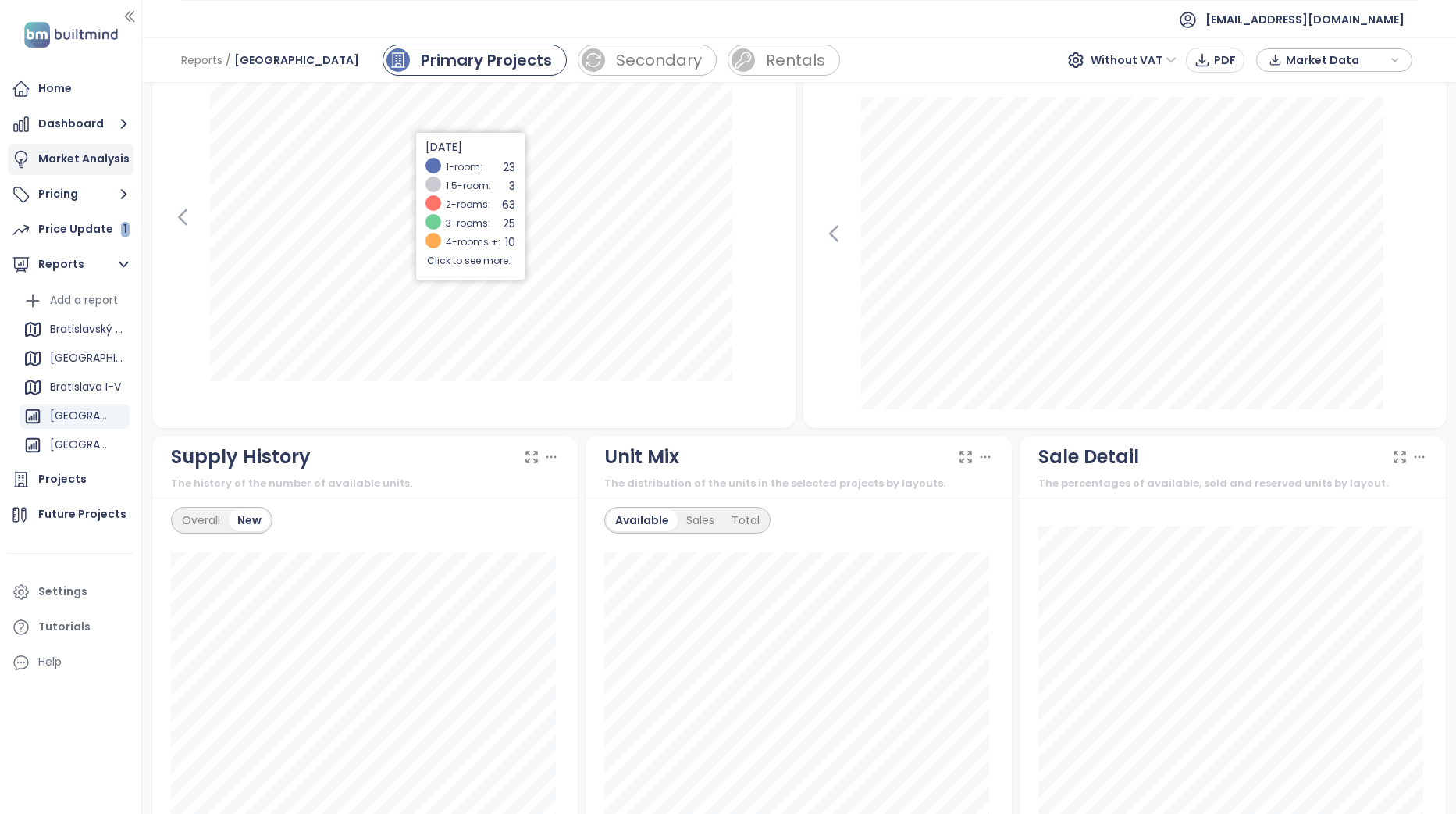
scroll to position [547, 0]
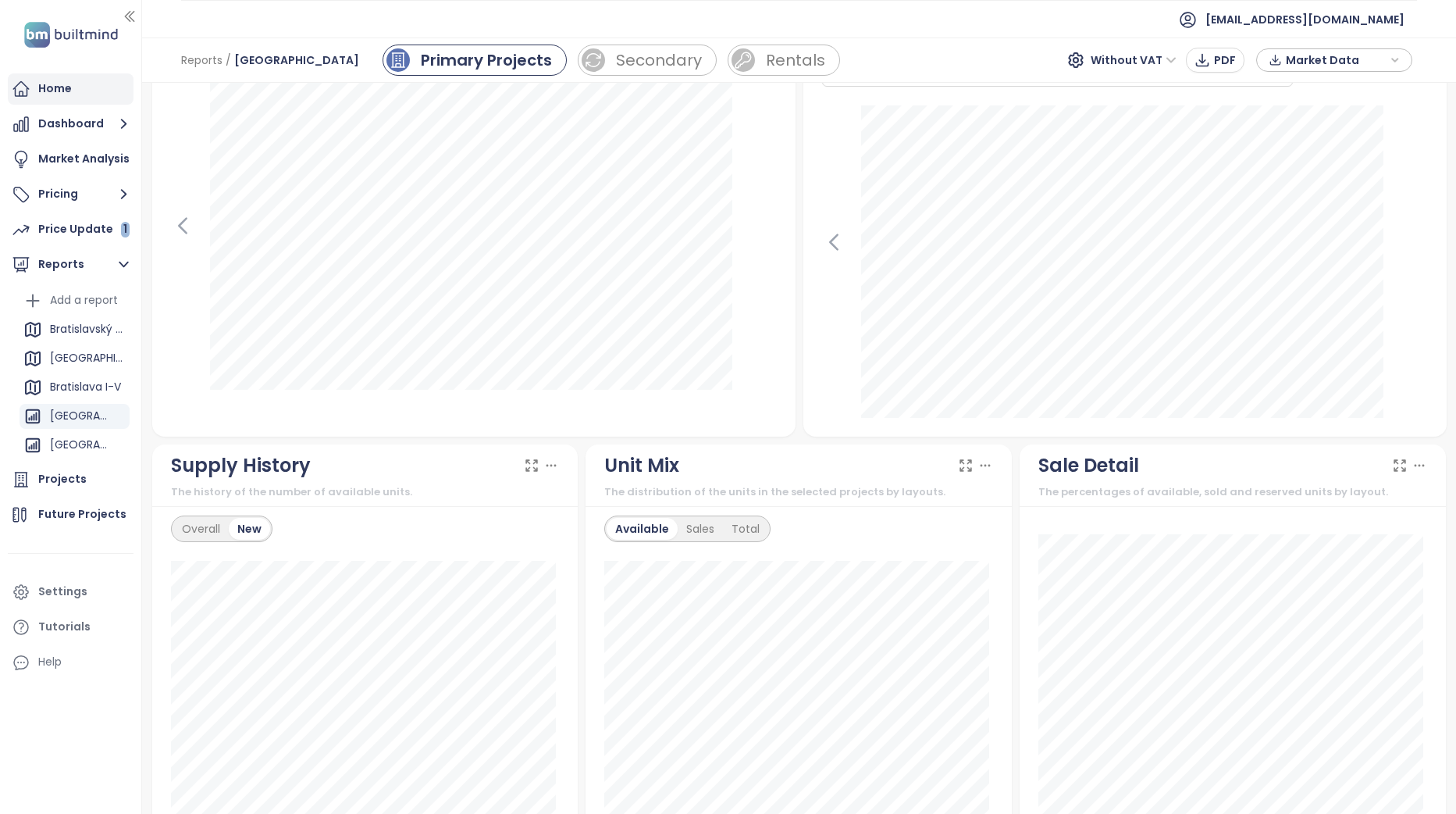
click at [73, 98] on div "Home" at bounding box center [70, 89] width 125 height 31
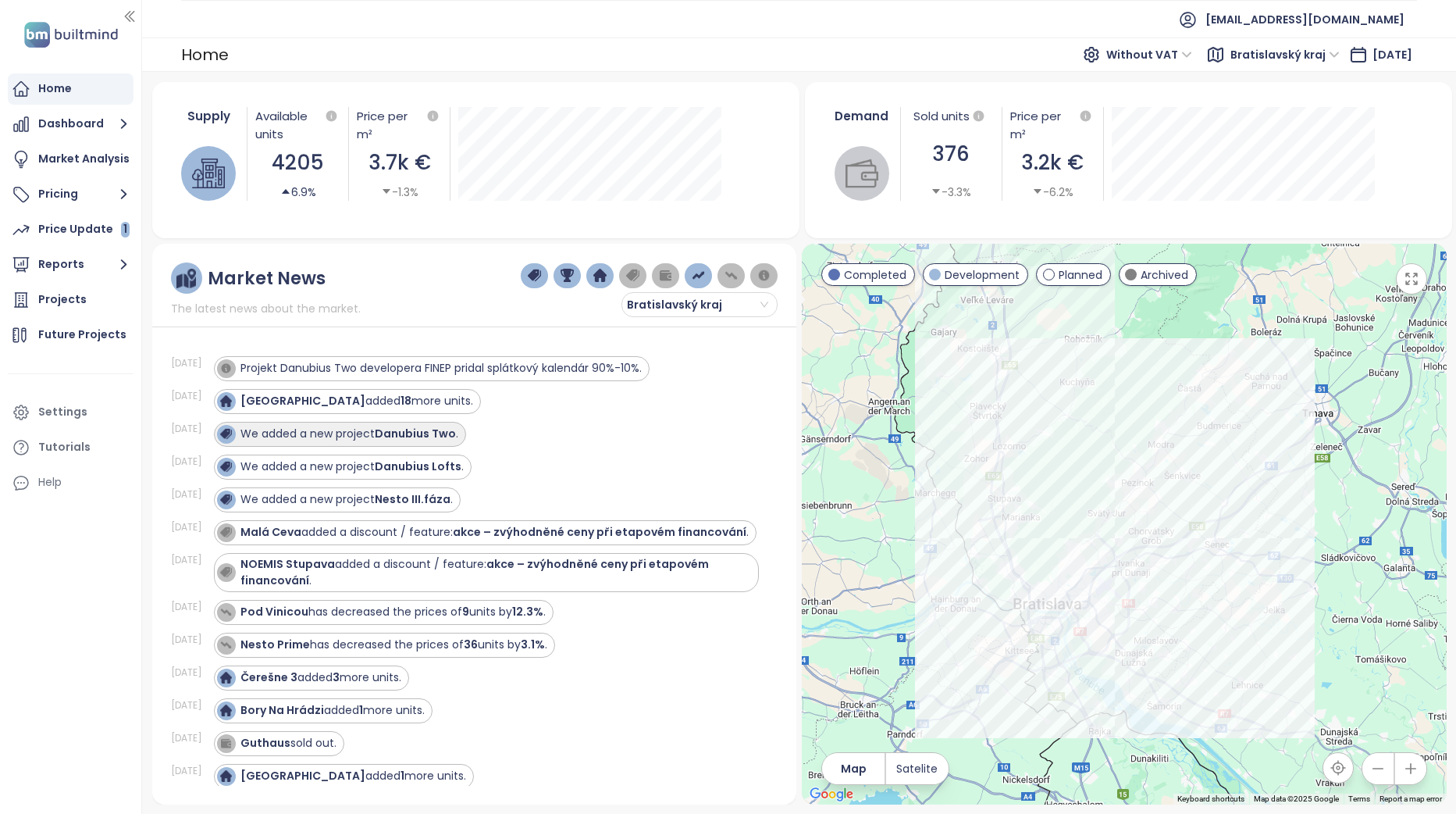
click at [442, 435] on strong "Danubius Two" at bounding box center [416, 433] width 81 height 15
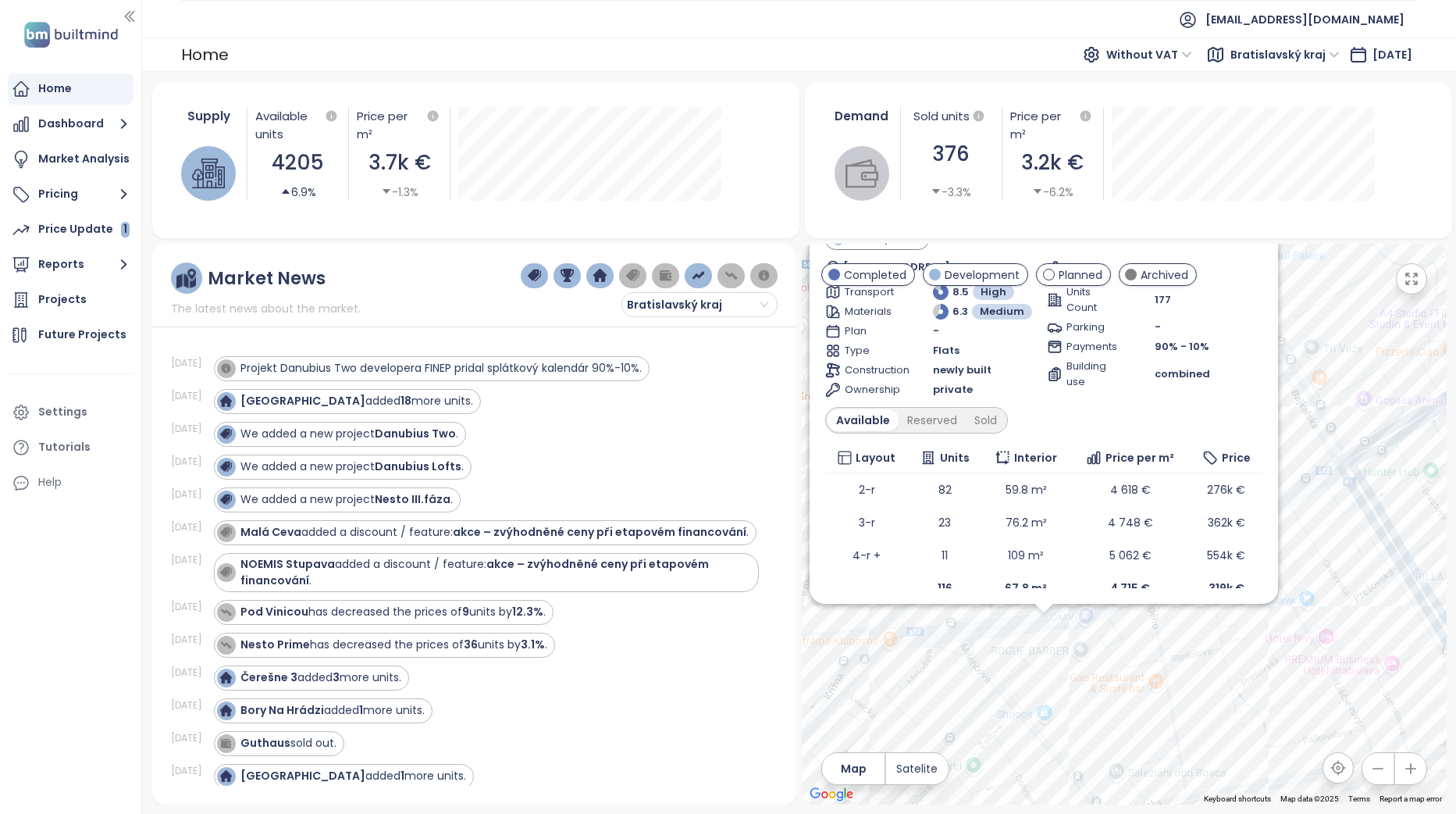
drag, startPoint x: 1090, startPoint y: 736, endPoint x: 1204, endPoint y: 657, distance: 138.7
click at [1200, 660] on div "Danubius Two Development Trnavská [STREET_ADDRESS] - [GEOGRAPHIC_DATA], 821 08 …" at bounding box center [1123, 524] width 644 height 560
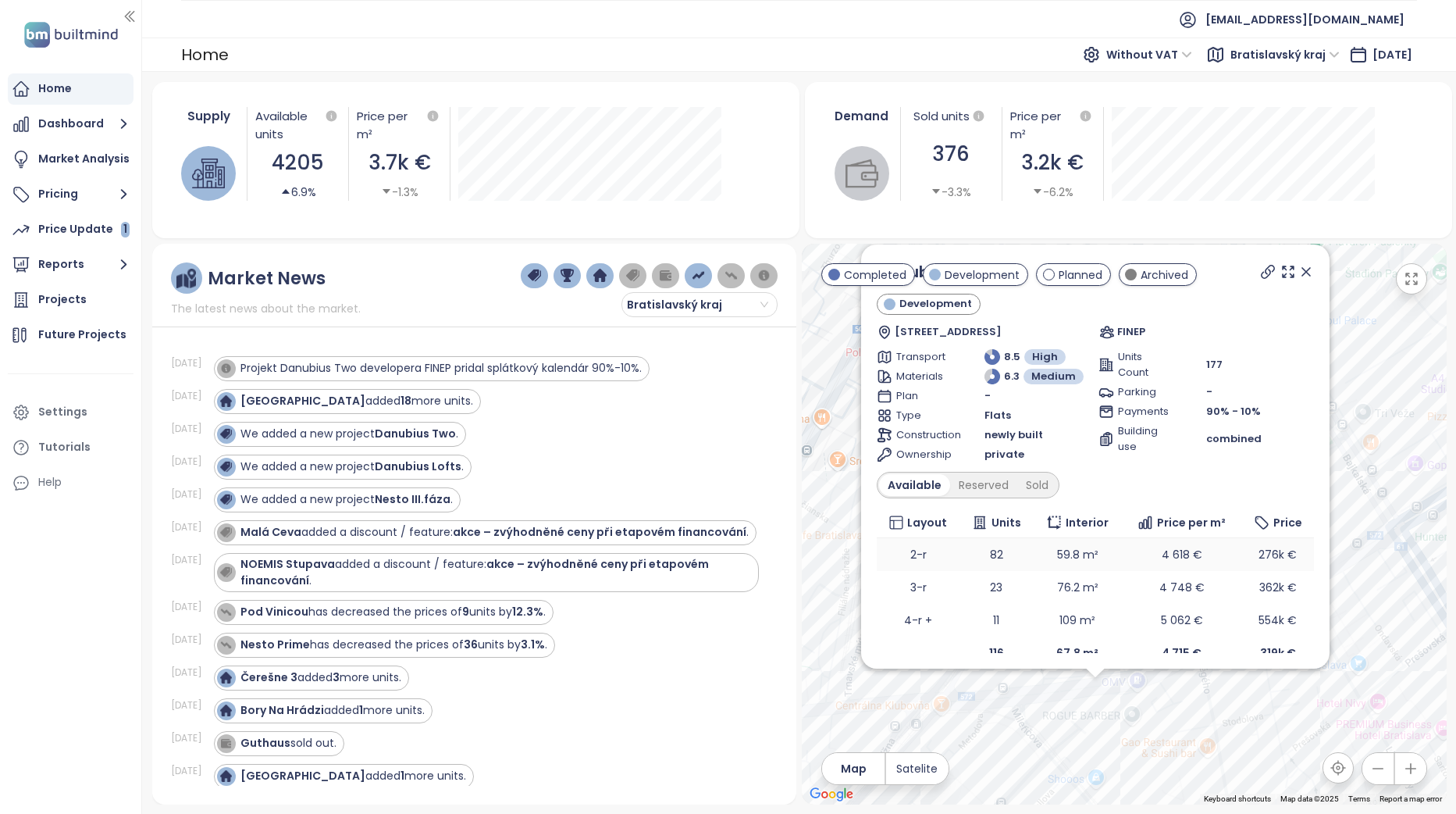
drag, startPoint x: 1238, startPoint y: 725, endPoint x: 1256, endPoint y: 551, distance: 174.9
click at [1252, 742] on div "Danubius Two Development Trnavská [STREET_ADDRESS] - [GEOGRAPHIC_DATA], 821 08 …" at bounding box center [1123, 524] width 644 height 560
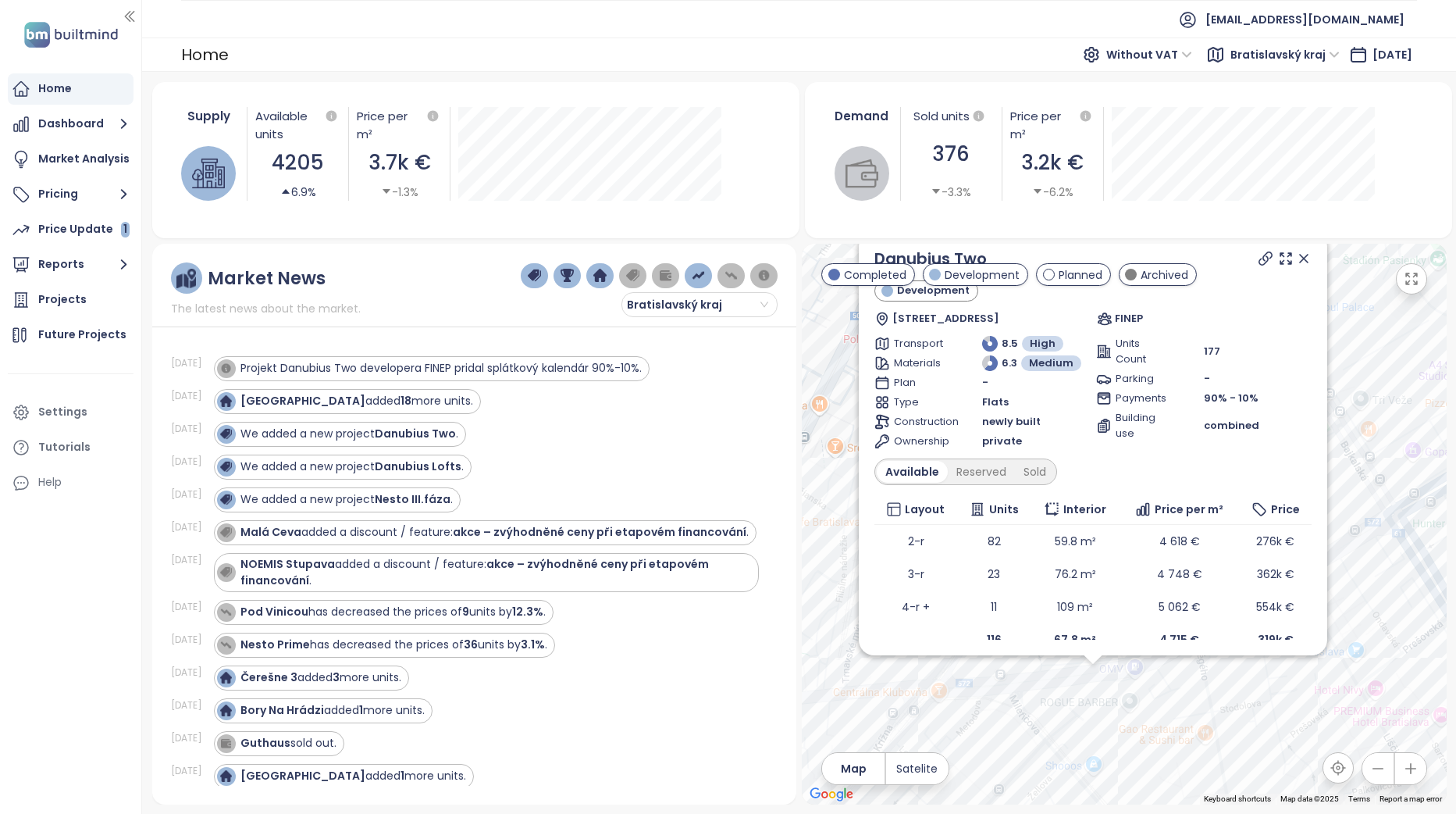
click at [1308, 260] on icon at bounding box center [1304, 258] width 8 height 8
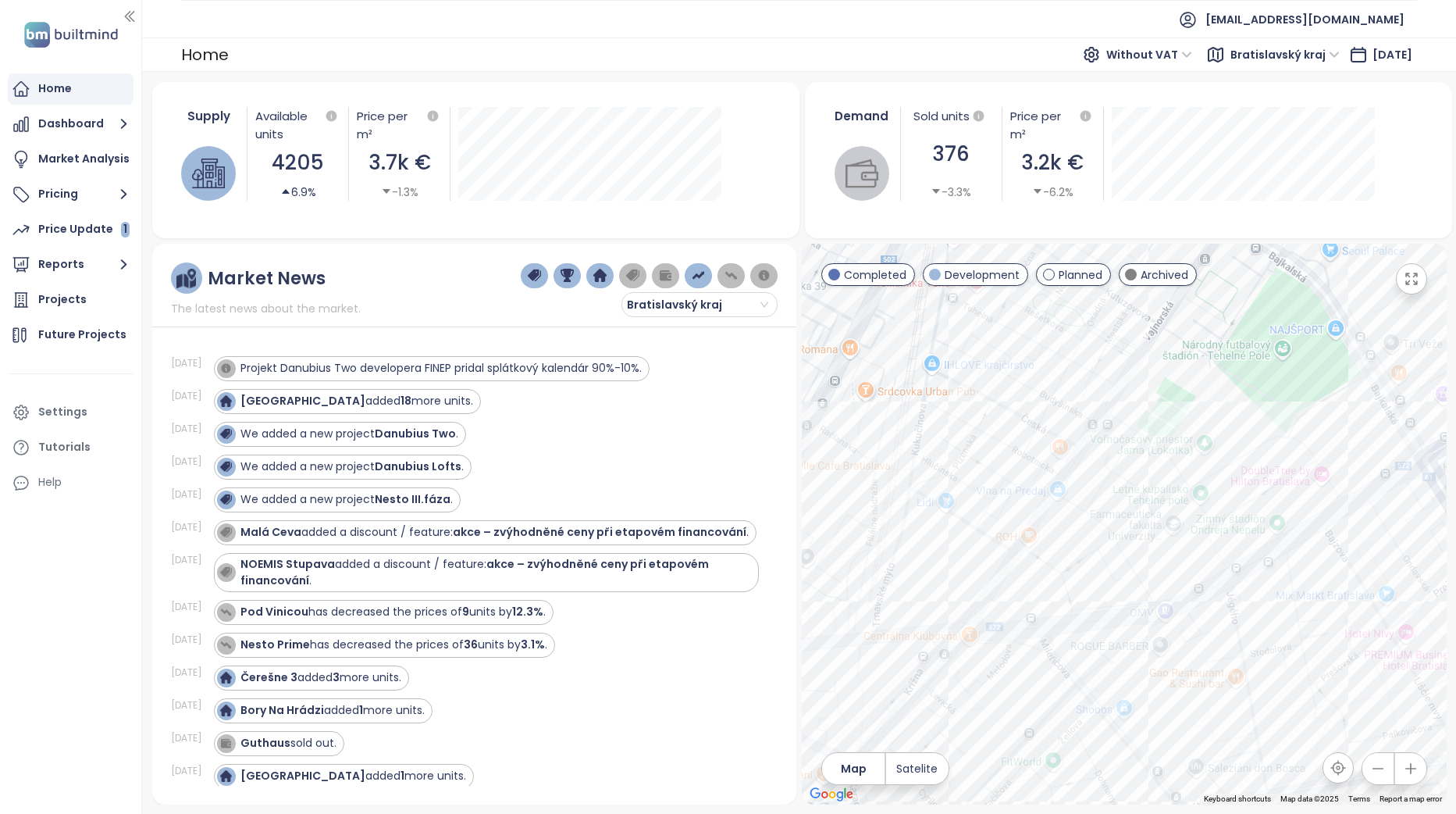
drag, startPoint x: 1198, startPoint y: 710, endPoint x: 1230, endPoint y: 650, distance: 68.0
click at [1230, 650] on div at bounding box center [1123, 524] width 644 height 560
click at [1121, 626] on div "Danubius Two" at bounding box center [1123, 524] width 644 height 560
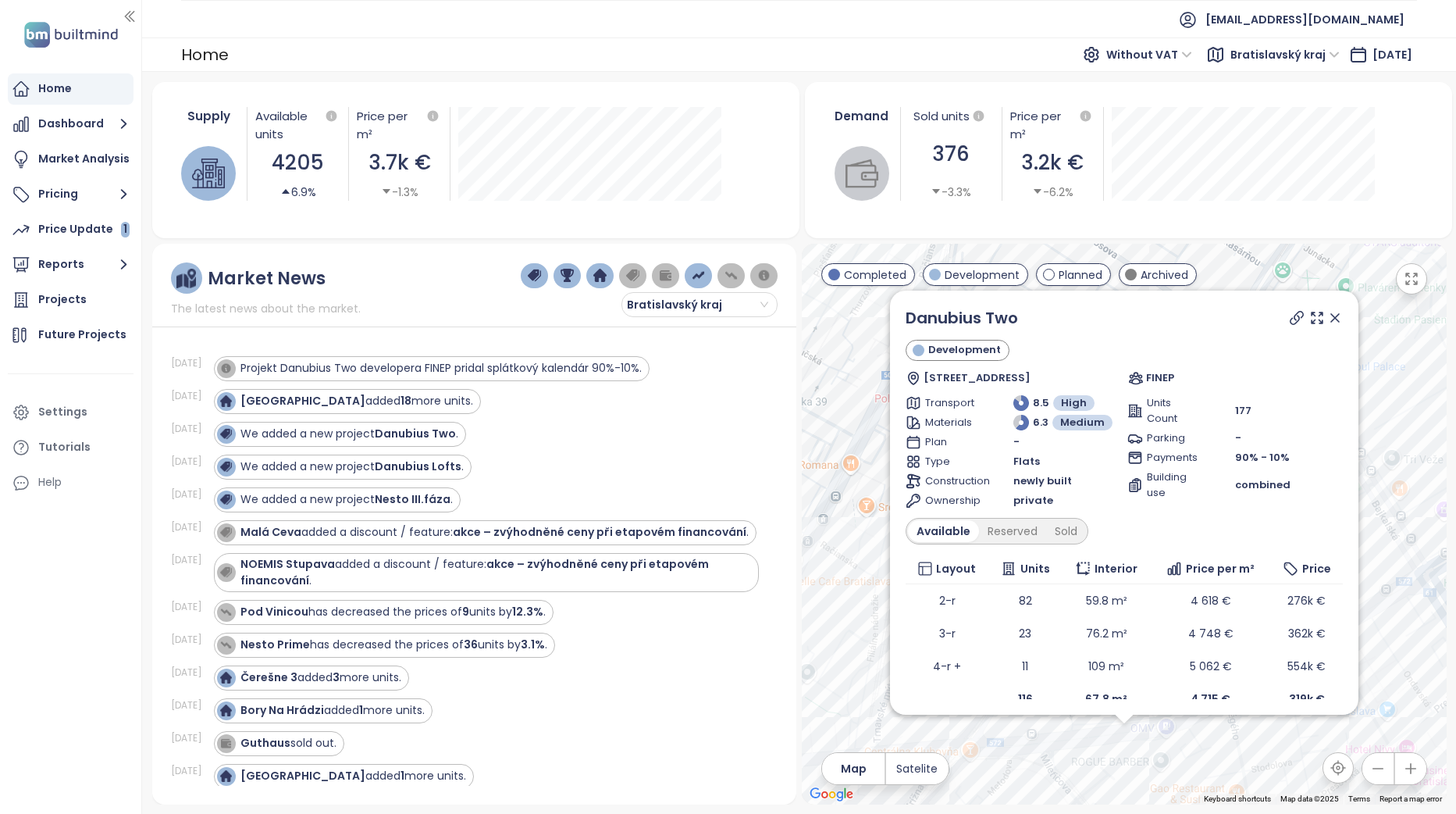
click at [1343, 312] on icon at bounding box center [1335, 317] width 15 height 15
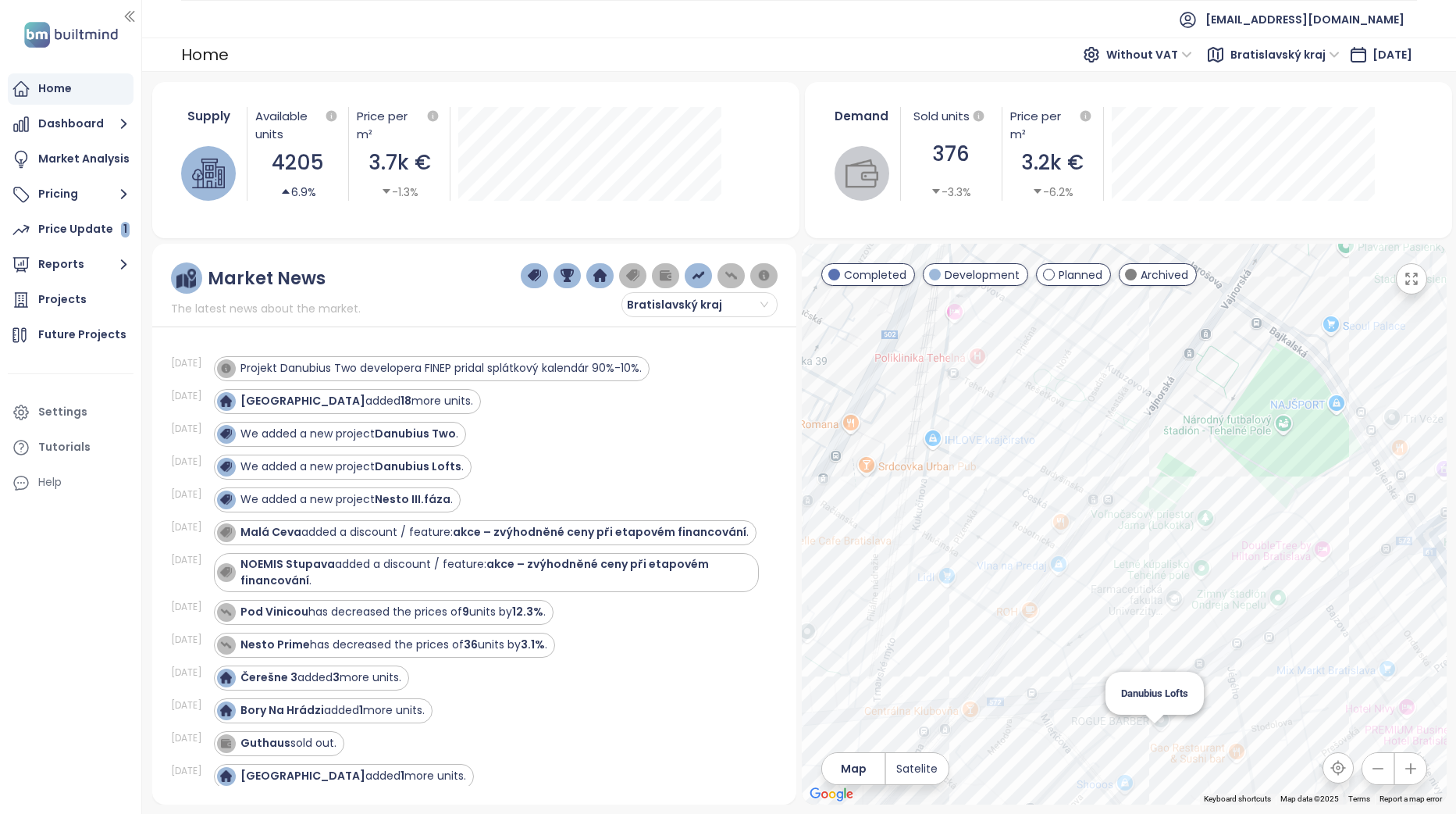
click at [1158, 775] on div "Danubius Lofts" at bounding box center [1123, 524] width 644 height 560
click at [1158, 744] on div "Danubius Lofts" at bounding box center [1123, 524] width 644 height 560
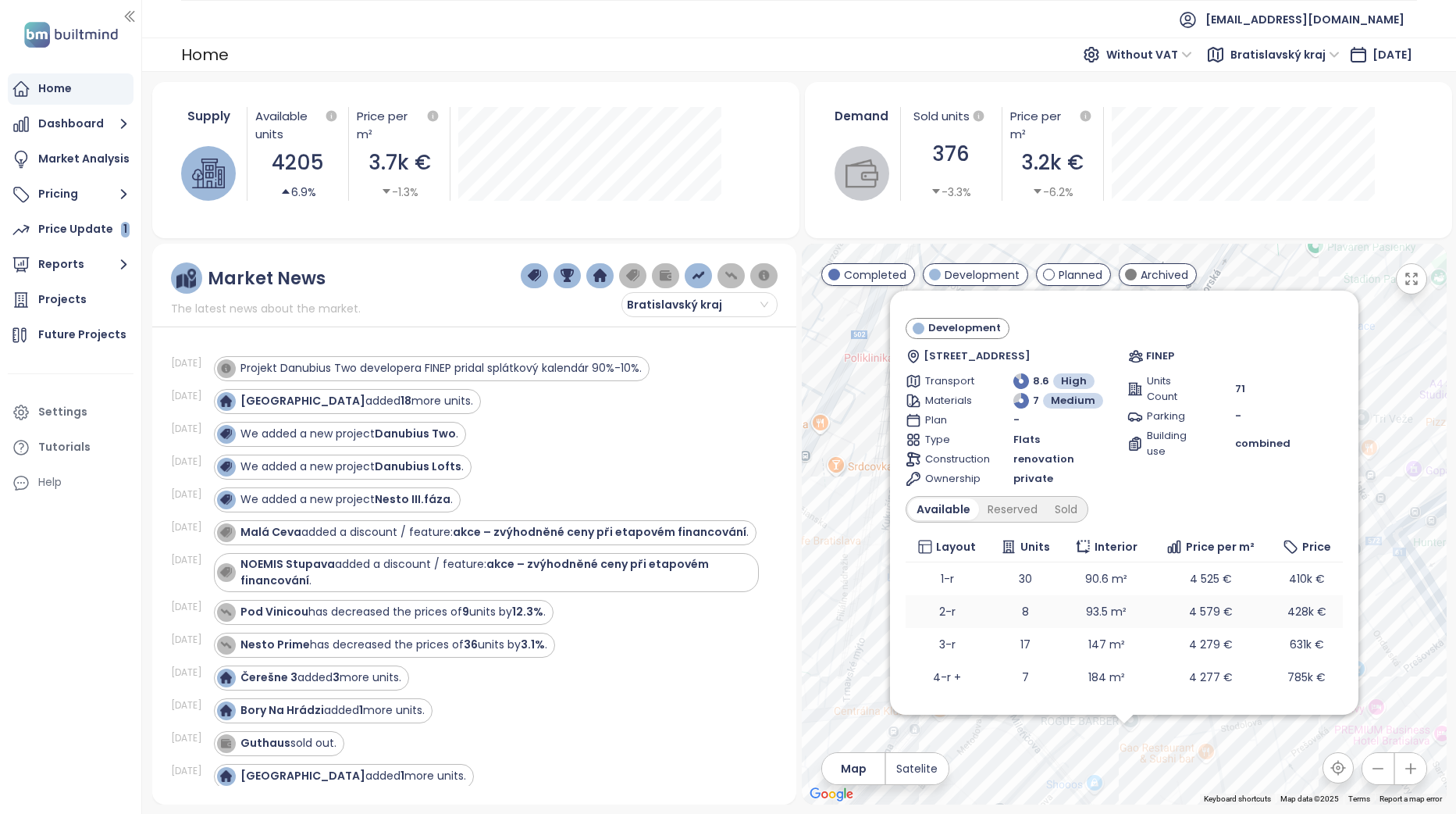
scroll to position [49, 0]
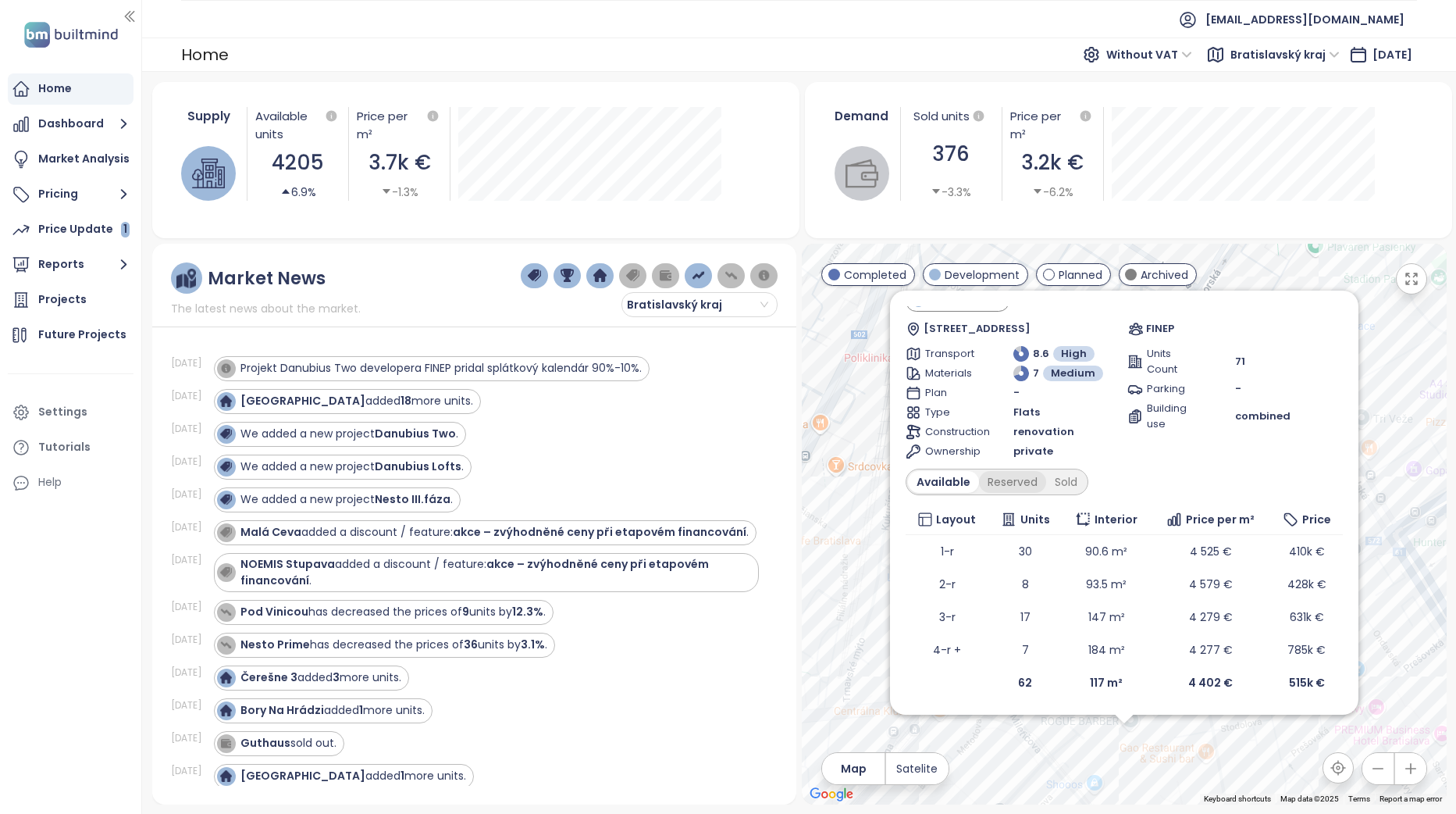
click at [1014, 490] on div "Reserved" at bounding box center [1012, 481] width 67 height 22
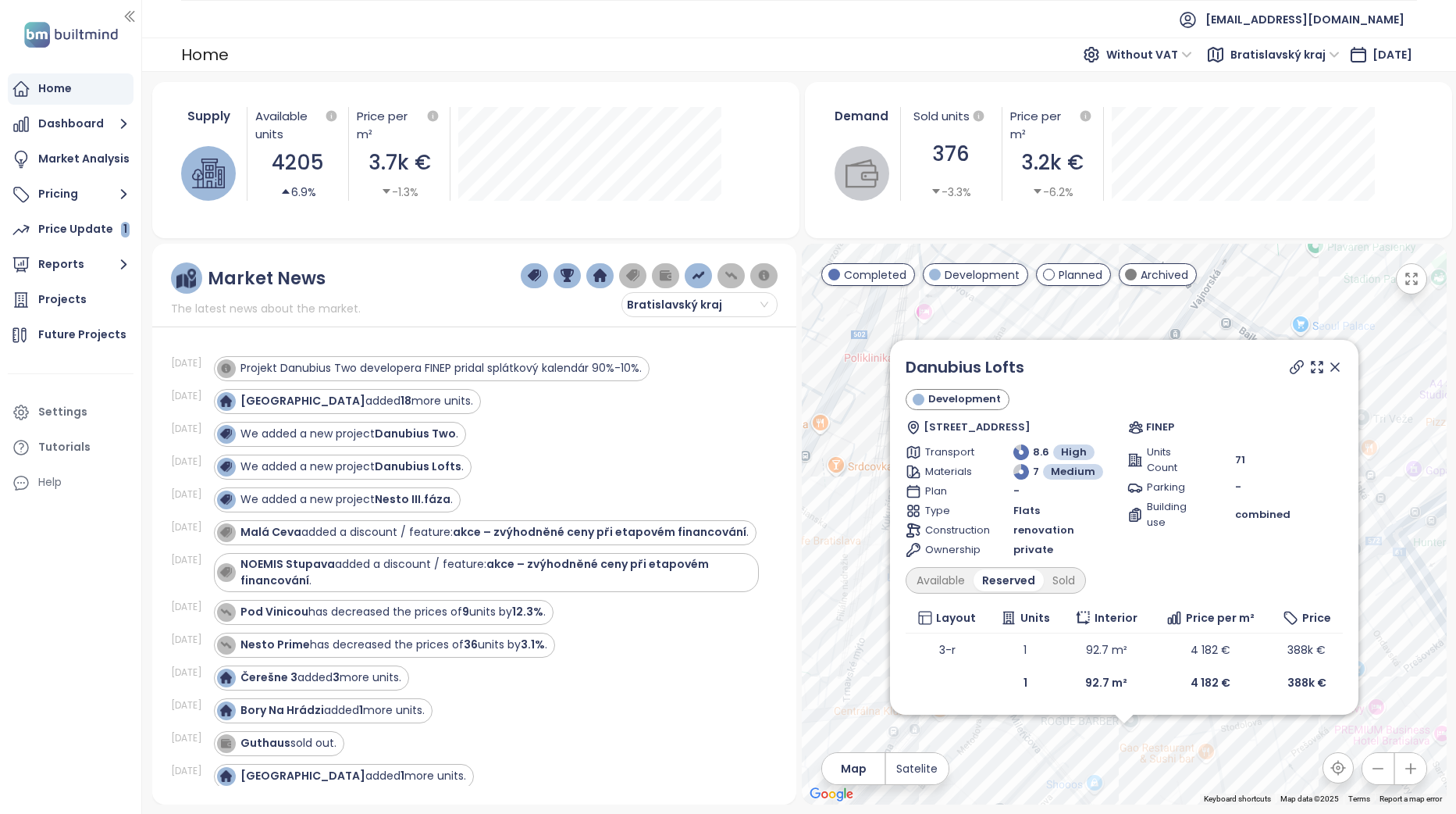
scroll to position [0, 0]
click at [1075, 584] on div "Sold" at bounding box center [1063, 580] width 40 height 22
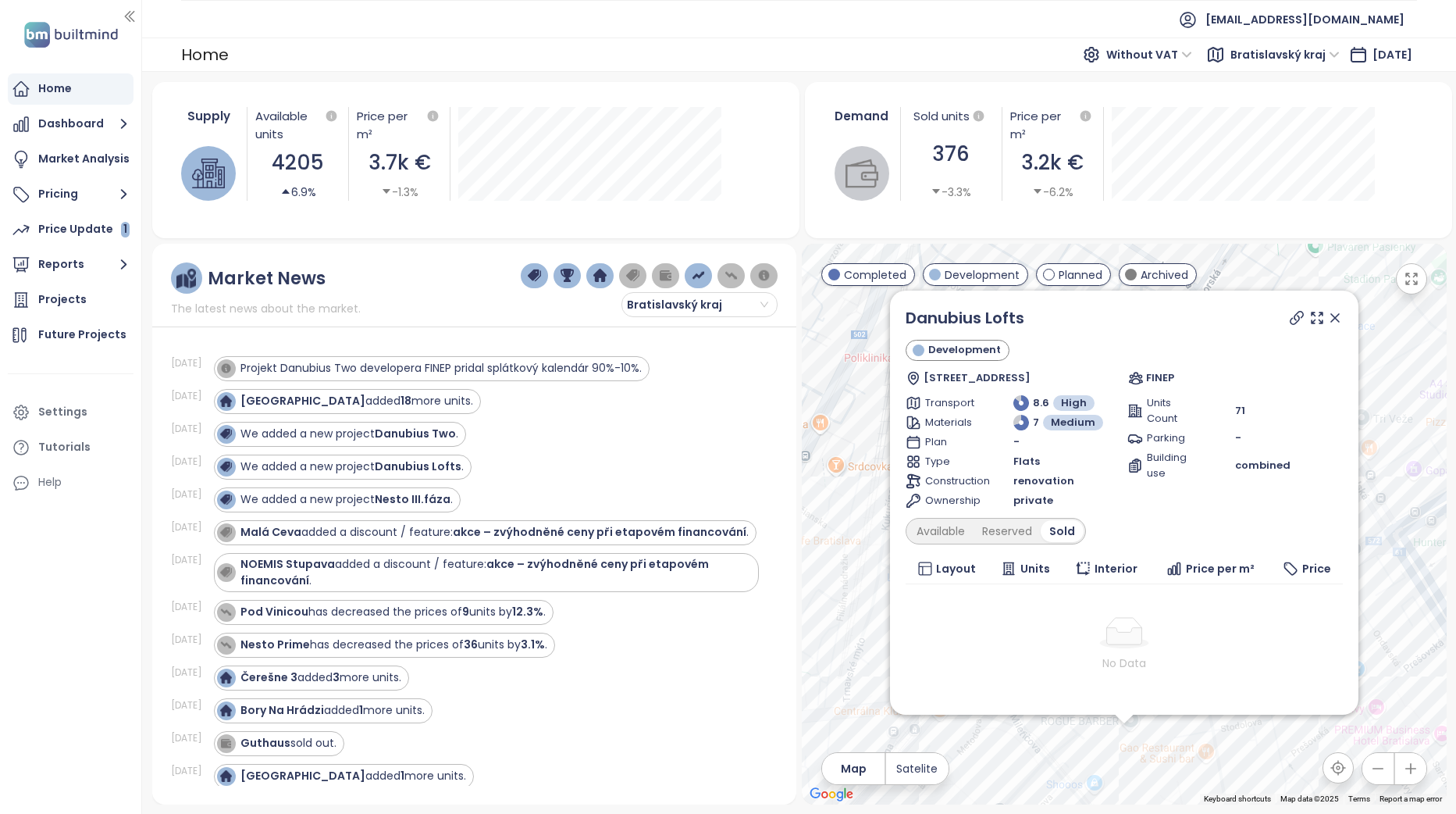
drag, startPoint x: 1324, startPoint y: 317, endPoint x: 1296, endPoint y: 556, distance: 240.6
click at [1331, 317] on icon at bounding box center [1335, 317] width 8 height 8
